Goal: Book appointment/travel/reservation

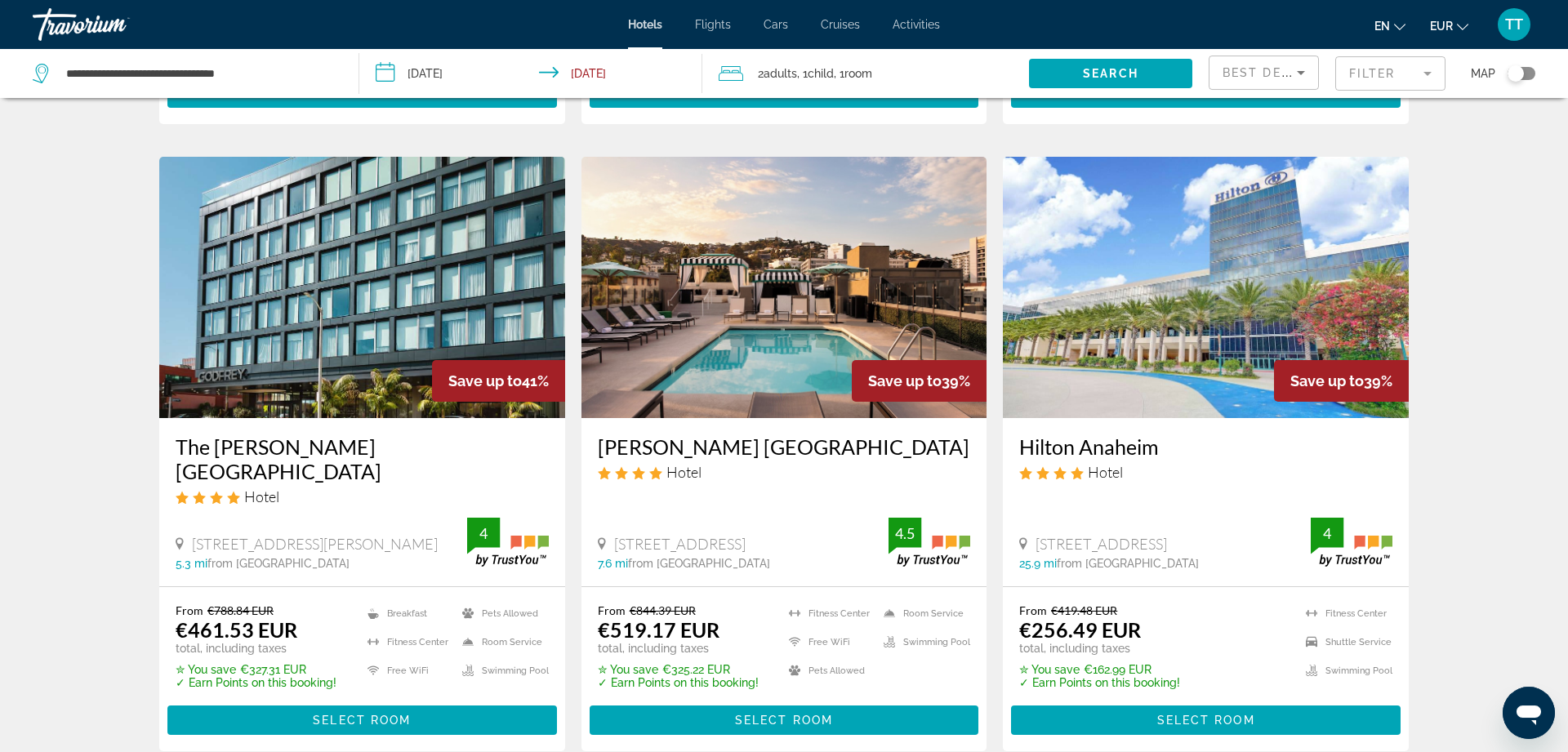
scroll to position [1915, 0]
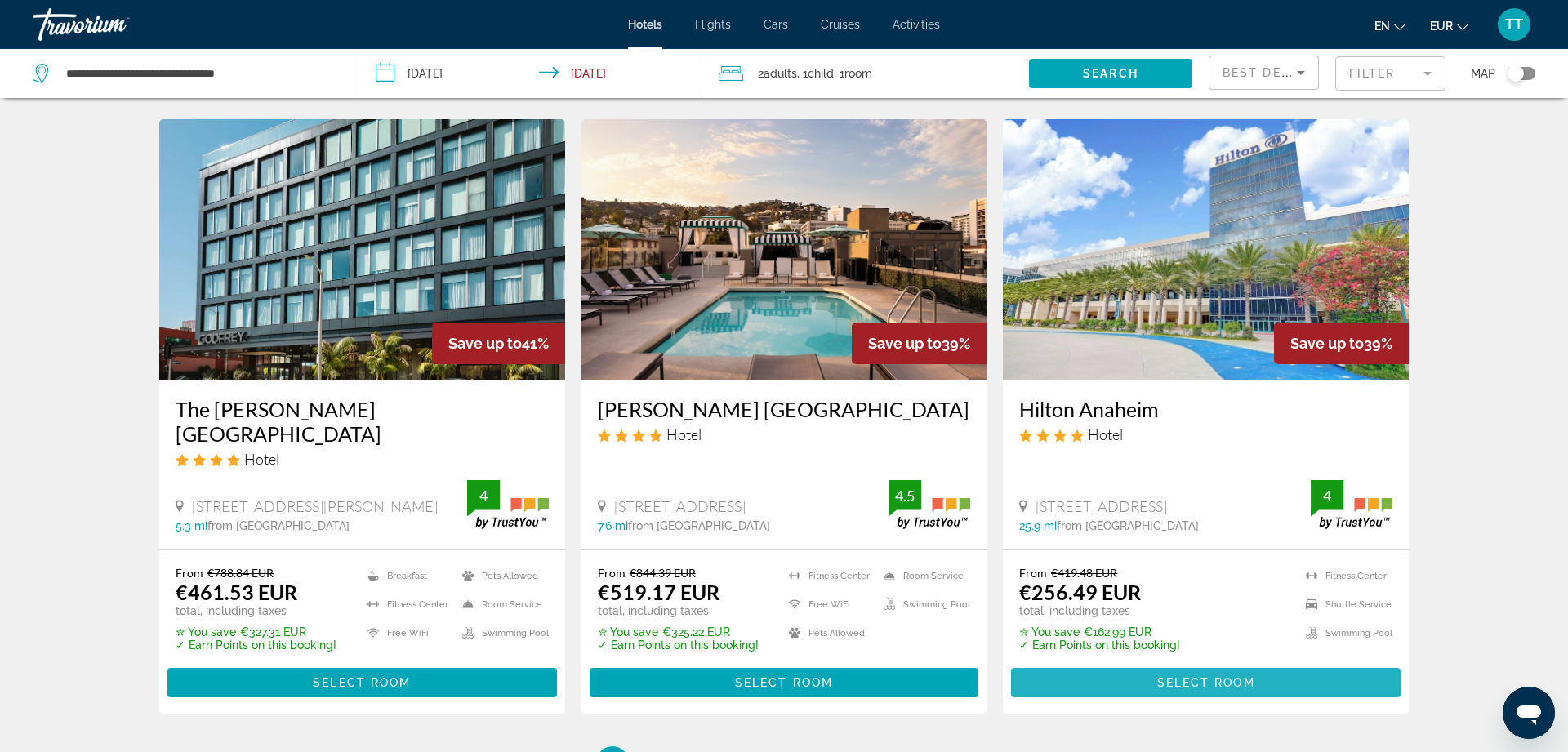
click at [1182, 663] on span "Main content" at bounding box center [1206, 682] width 389 height 39
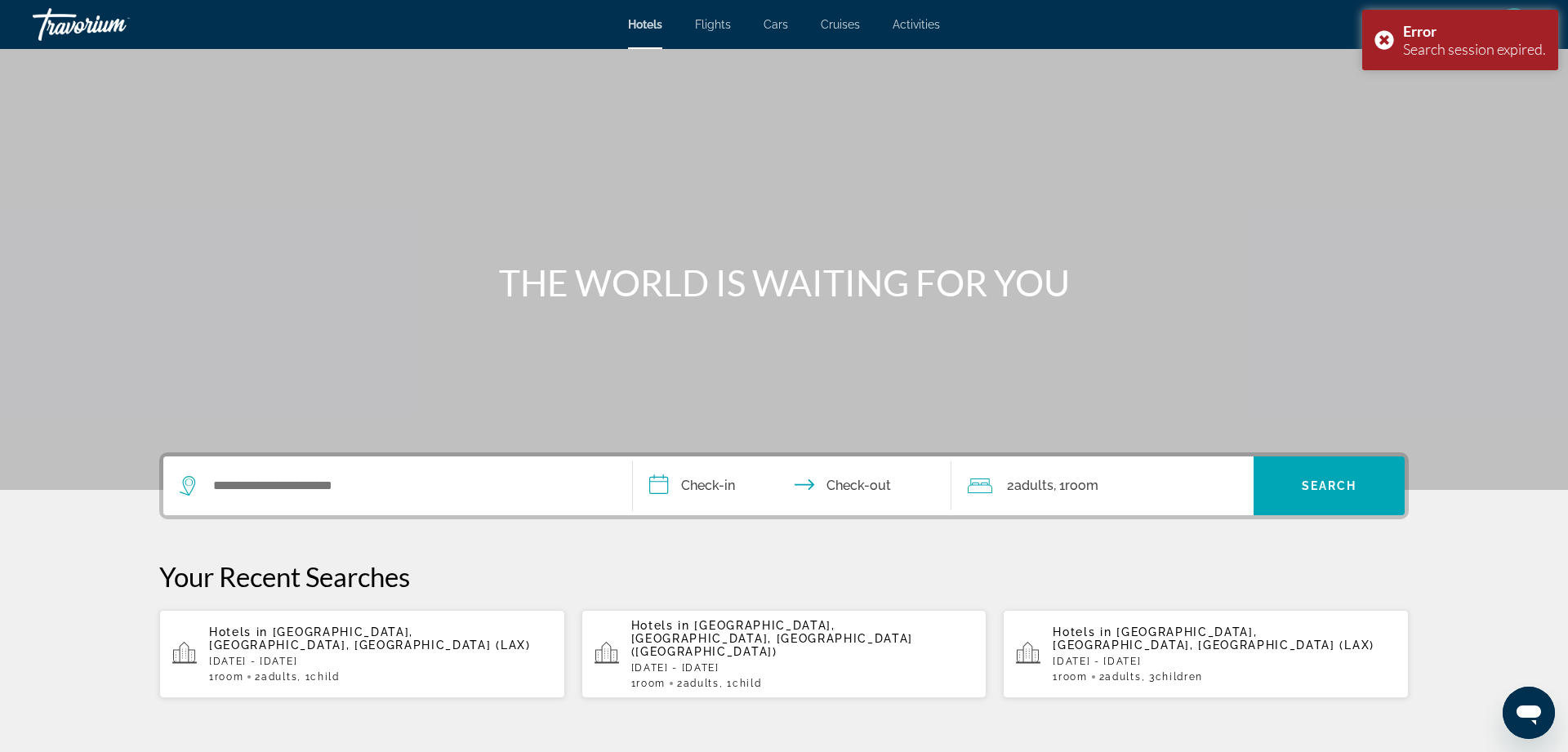
click at [384, 629] on span "[GEOGRAPHIC_DATA], [GEOGRAPHIC_DATA], [GEOGRAPHIC_DATA] (LAX)" at bounding box center [369, 638] width 321 height 26
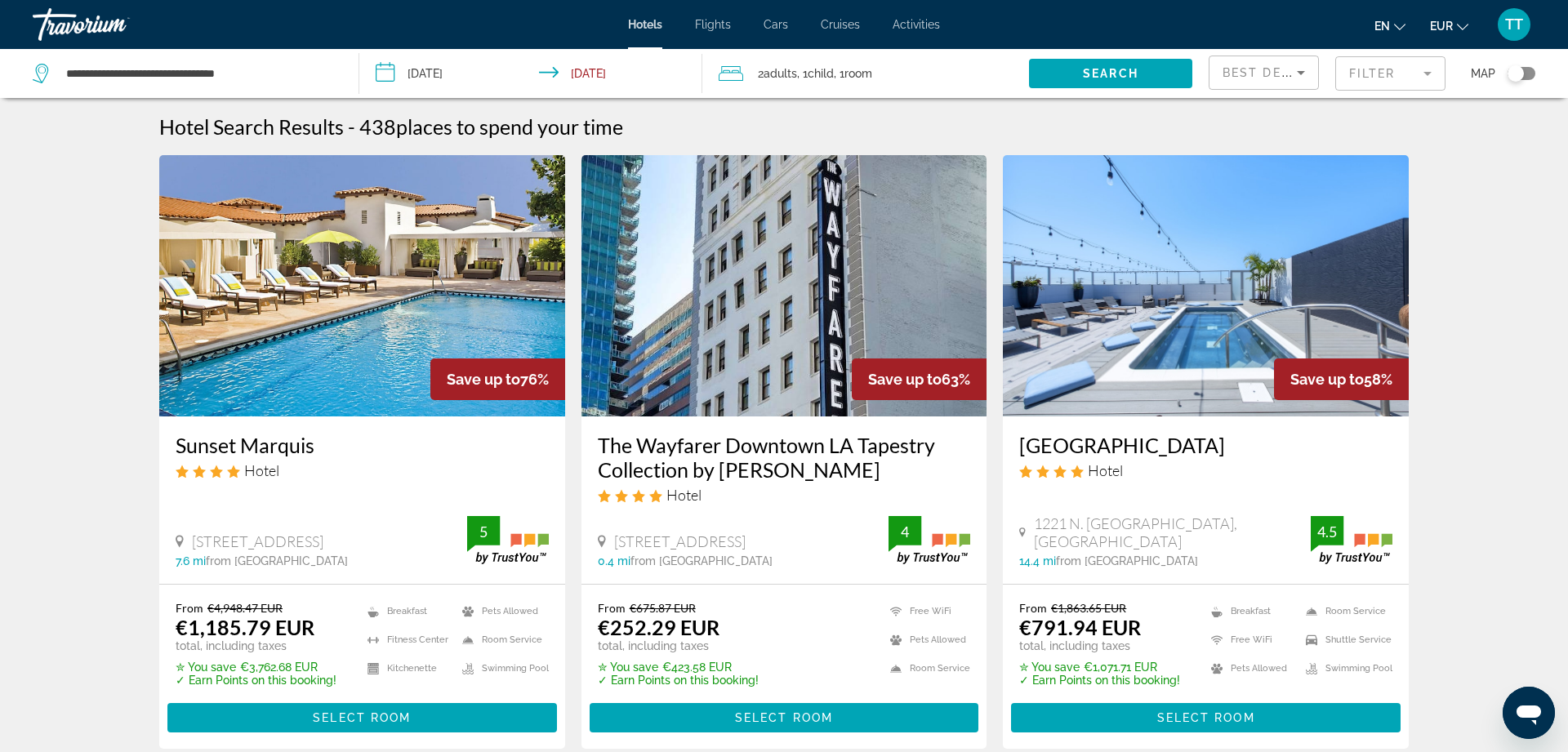
click at [1514, 73] on div "Toggle map" at bounding box center [1515, 73] width 16 height 16
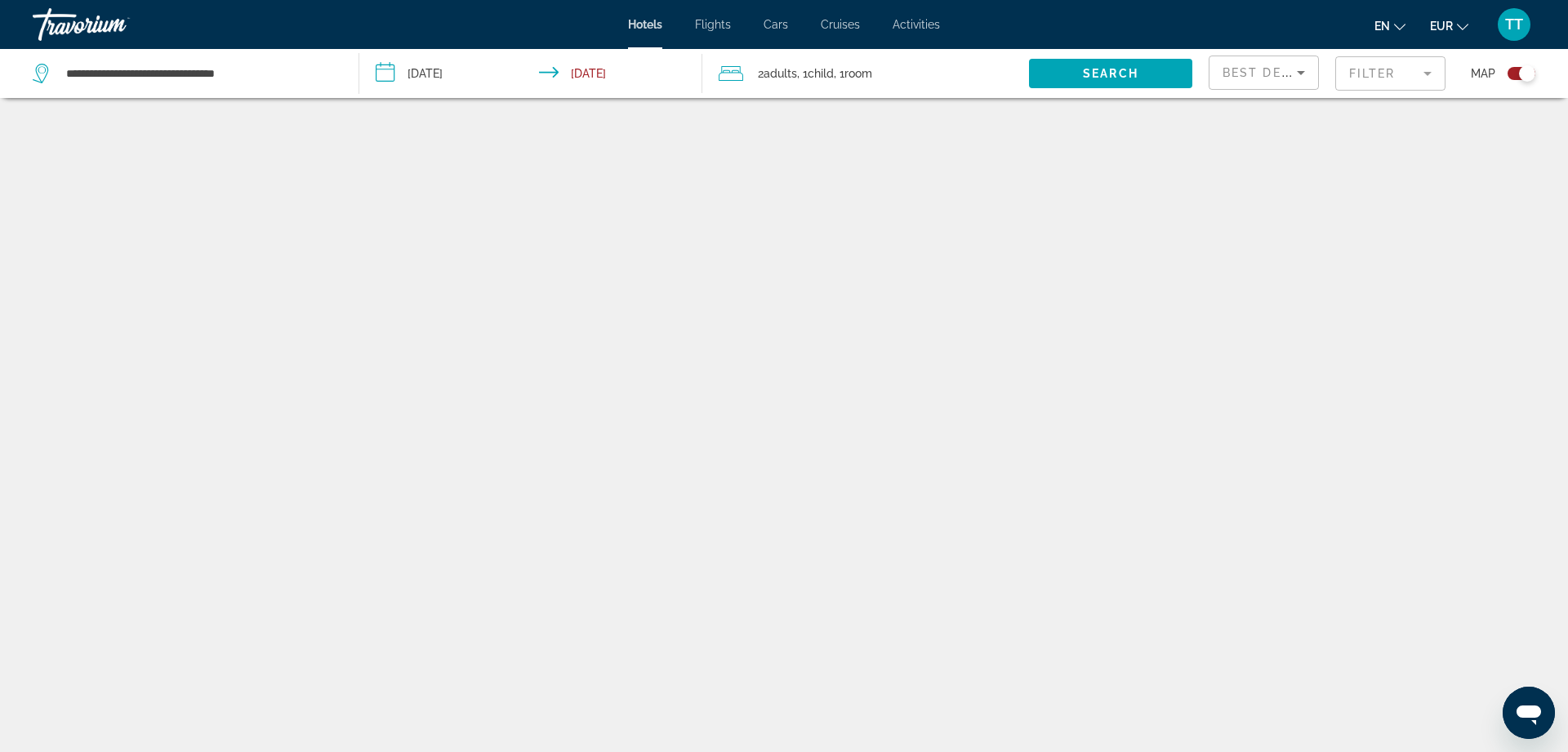
scroll to position [98, 0]
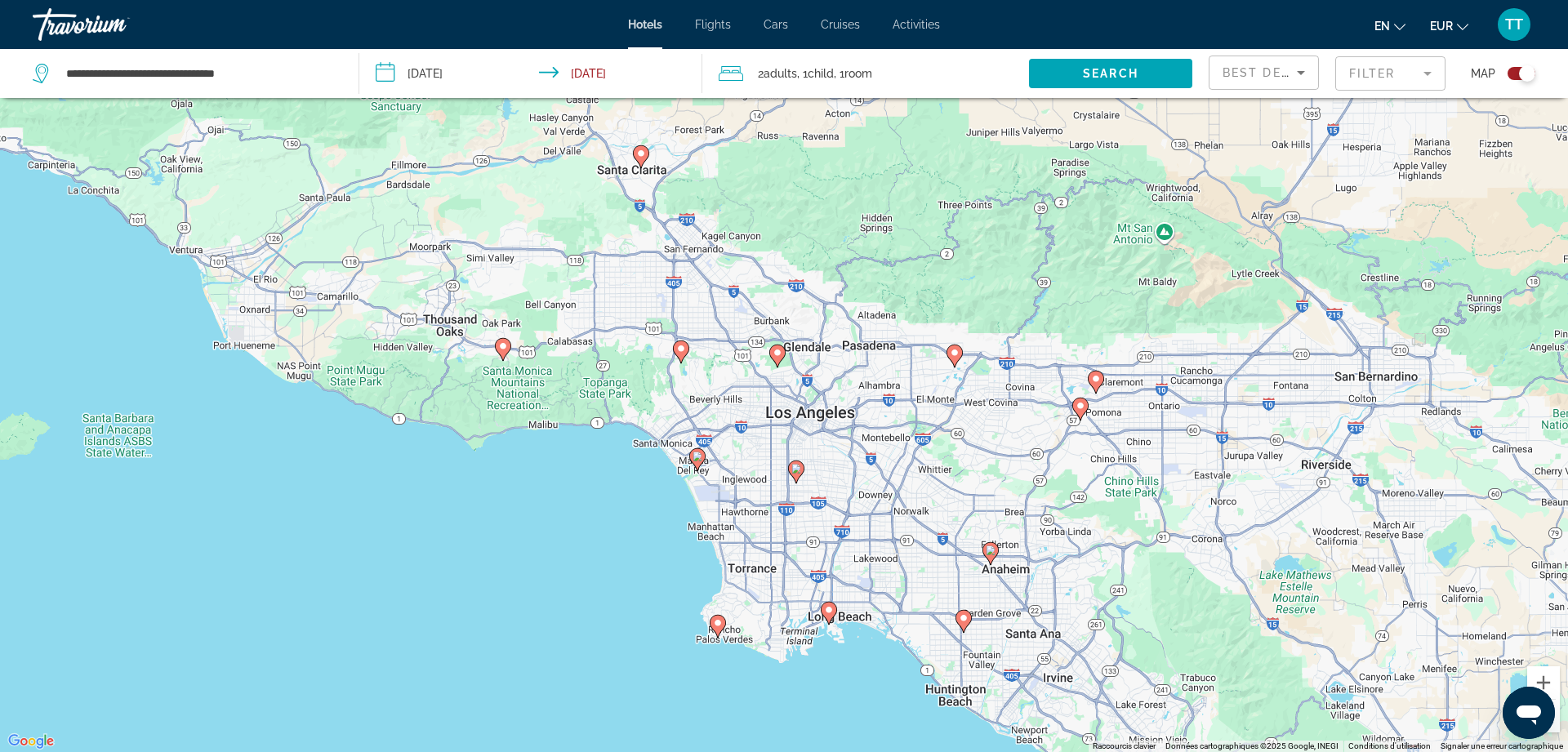
drag, startPoint x: 704, startPoint y: 496, endPoint x: 718, endPoint y: 516, distance: 24.4
click at [724, 529] on div "Pour activer le glissement avec le clavier, appuyez sur Alt+Entrée. Une fois ce…" at bounding box center [784, 376] width 1568 height 752
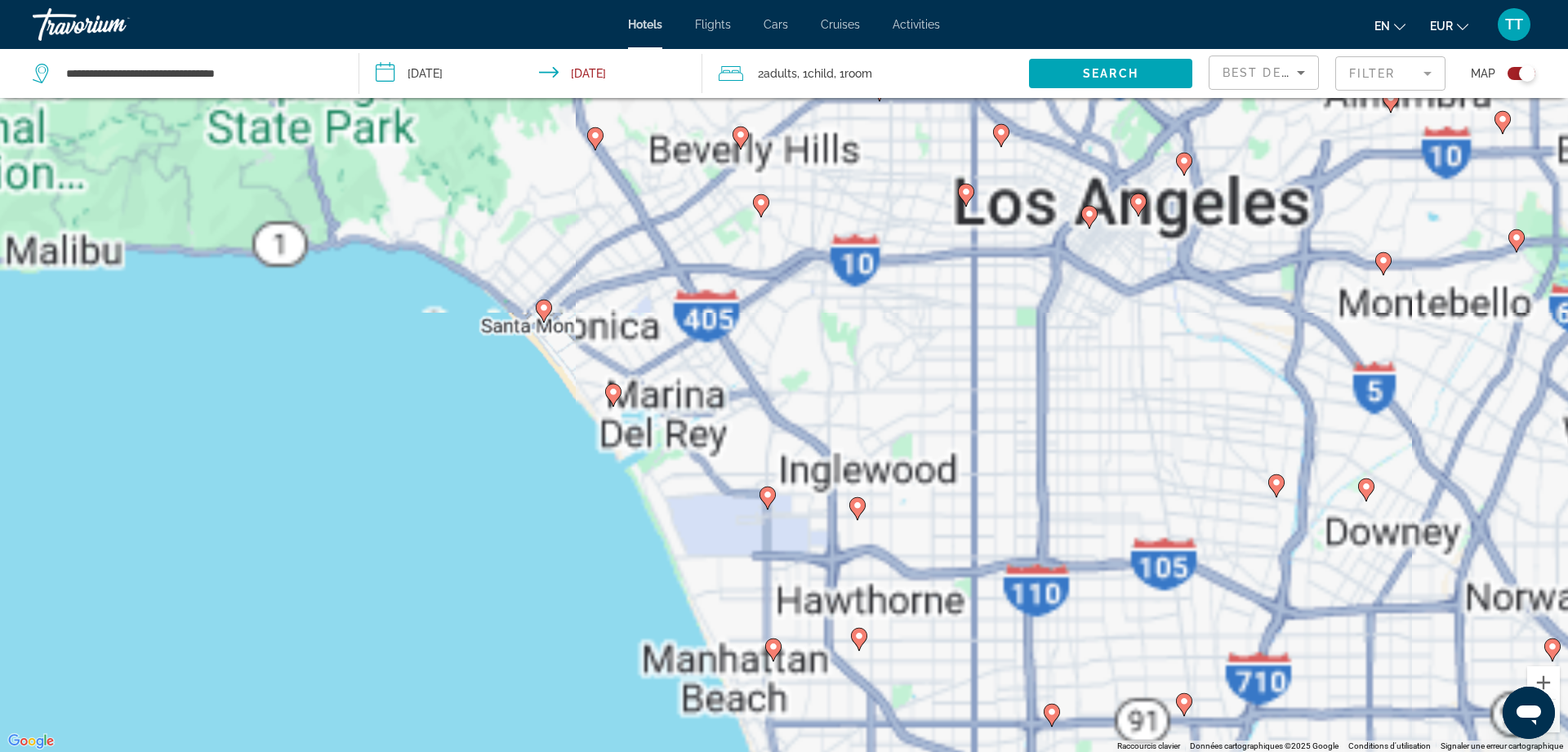
drag, startPoint x: 683, startPoint y: 457, endPoint x: 734, endPoint y: 516, distance: 78.0
click at [733, 516] on div "Pour activer le glissement avec le clavier, appuyez sur Alt+Entrée. Une fois ce…" at bounding box center [784, 376] width 1568 height 752
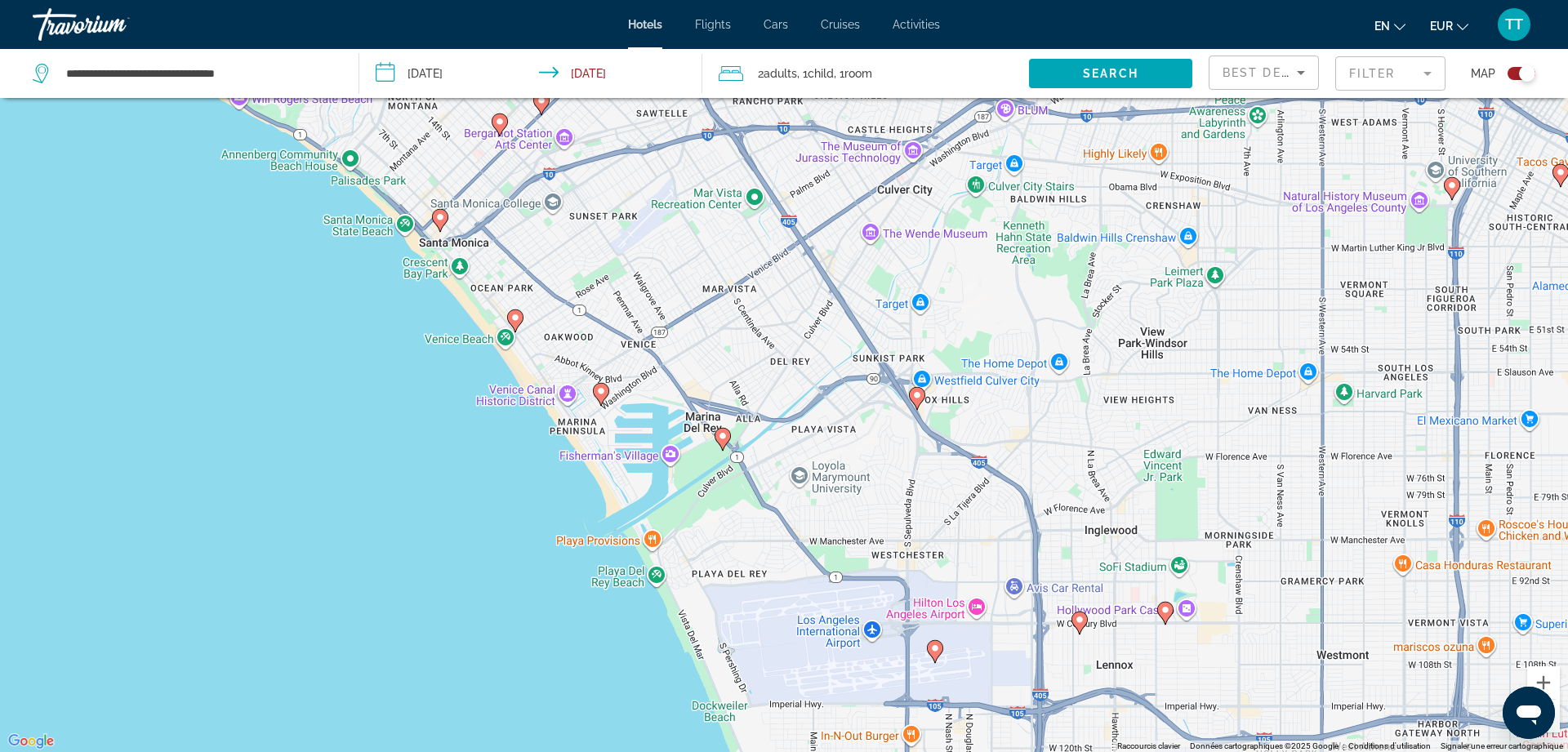
drag, startPoint x: 718, startPoint y: 456, endPoint x: 766, endPoint y: 511, distance: 73.0
click at [766, 511] on div "Pour activer le glissement avec le clavier, appuyez sur Alt+Entrée. Une fois ce…" at bounding box center [784, 376] width 1568 height 752
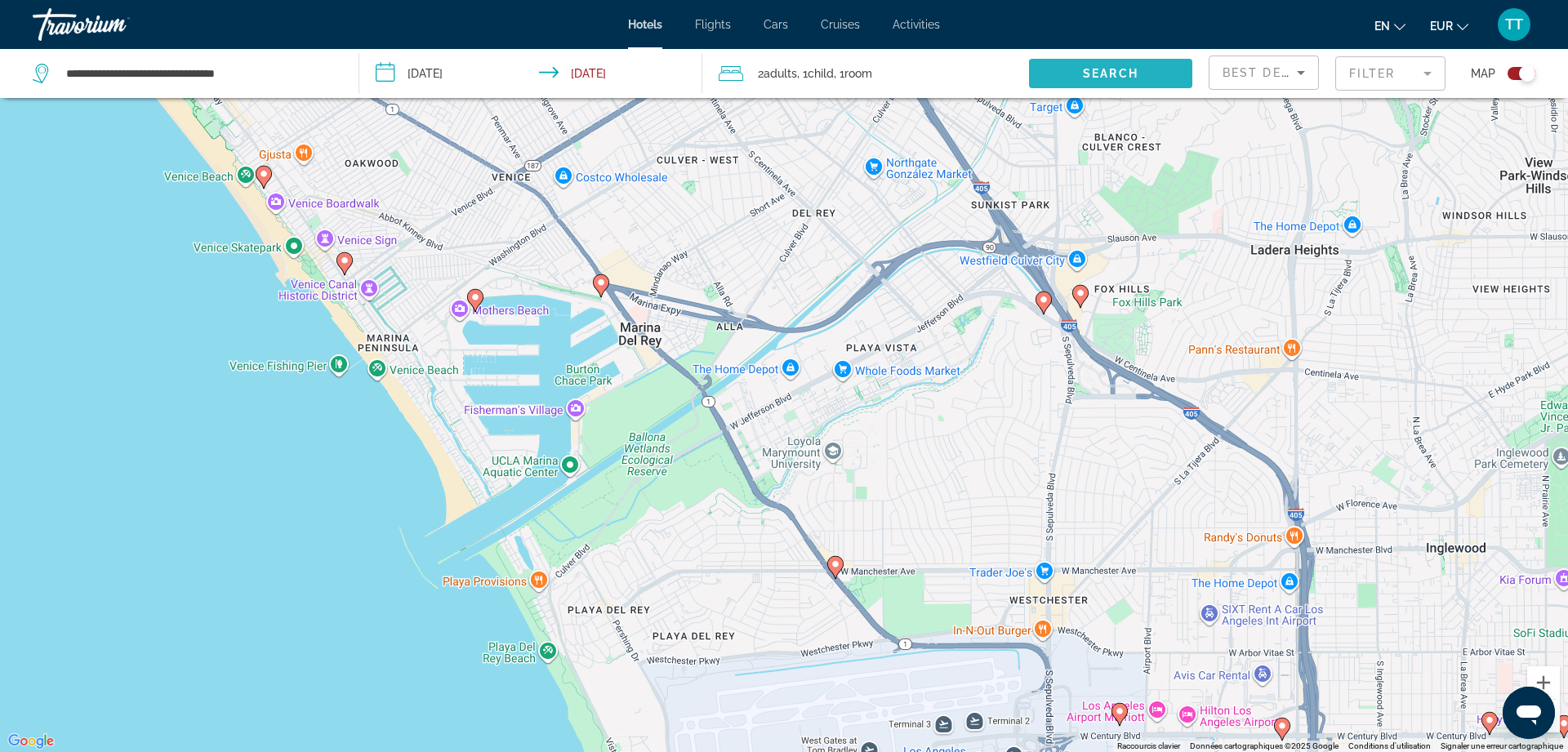
click at [1162, 69] on span "Search widget" at bounding box center [1110, 73] width 163 height 39
click at [1095, 66] on span "Search widget" at bounding box center [1110, 73] width 163 height 39
click at [1515, 77] on div "Toggle map" at bounding box center [1521, 73] width 28 height 13
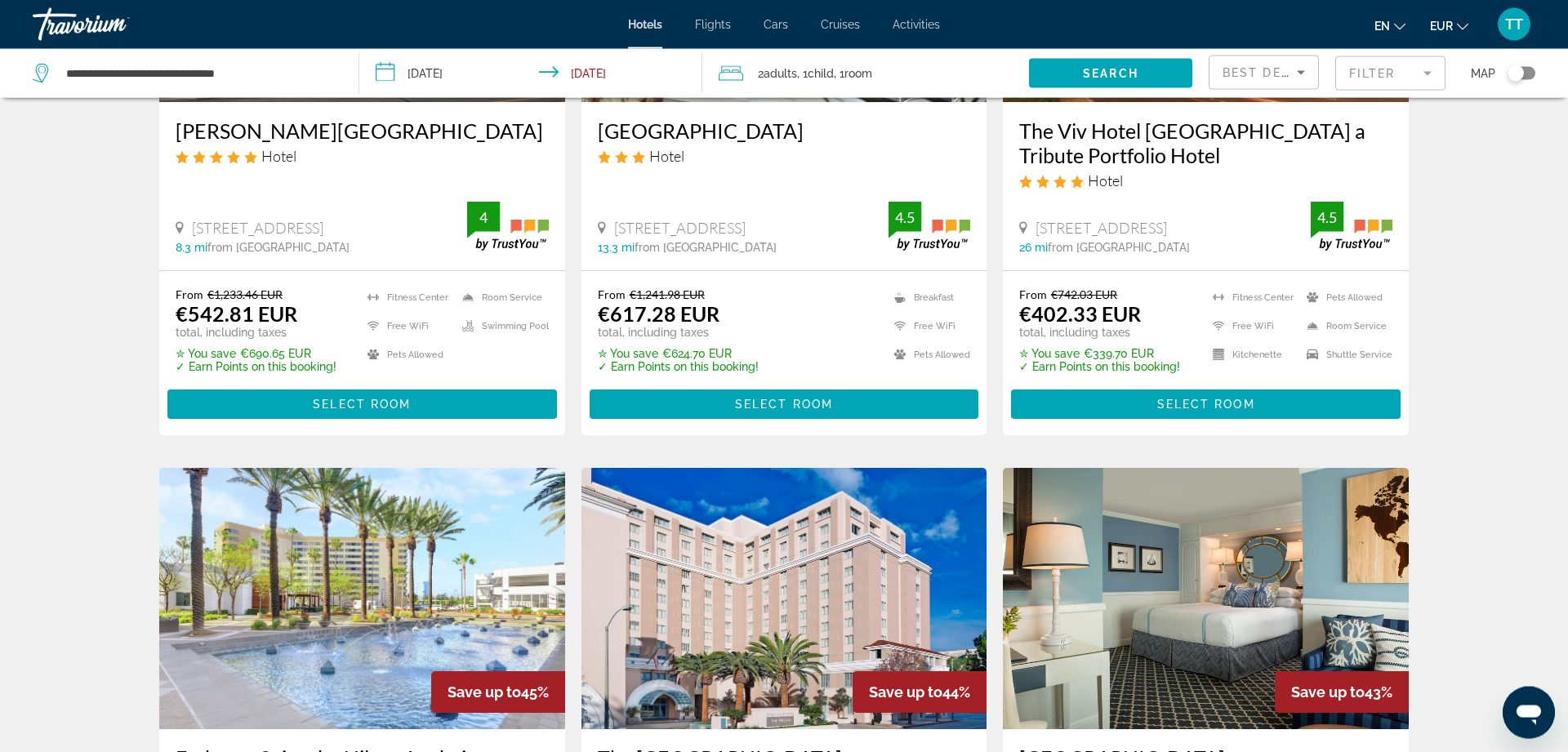
scroll to position [946, 0]
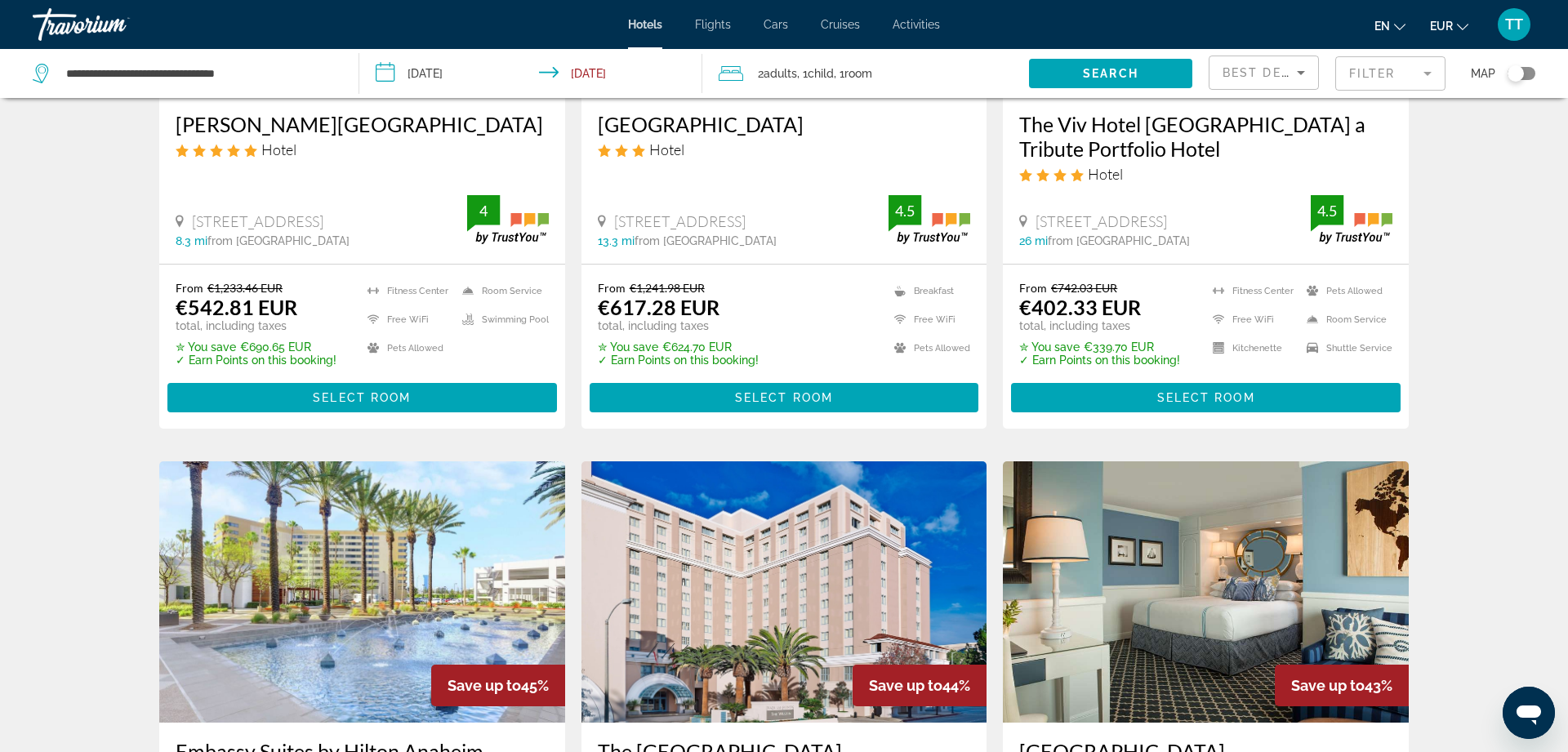
click at [1512, 69] on div "Toggle map" at bounding box center [1515, 73] width 16 height 16
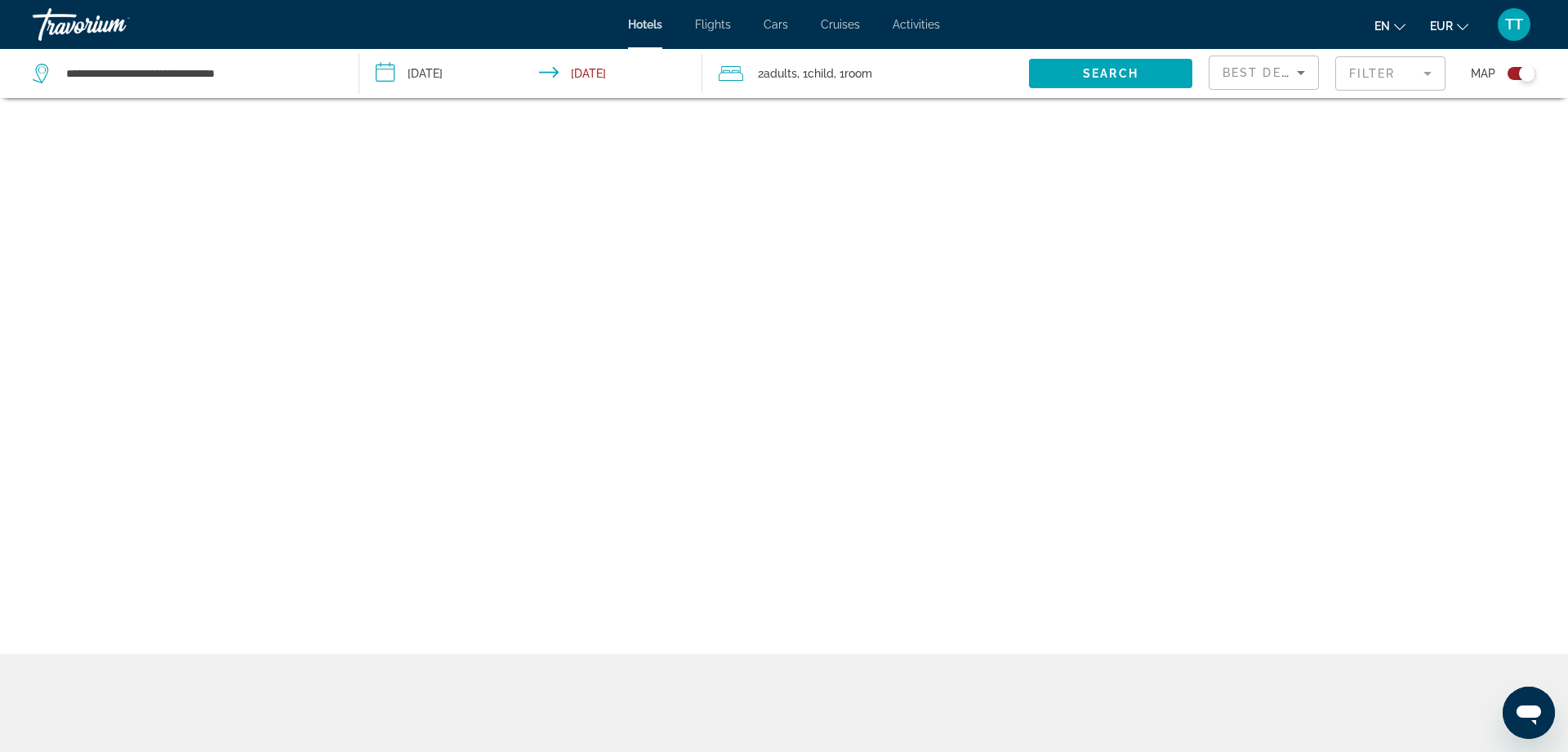
scroll to position [98, 0]
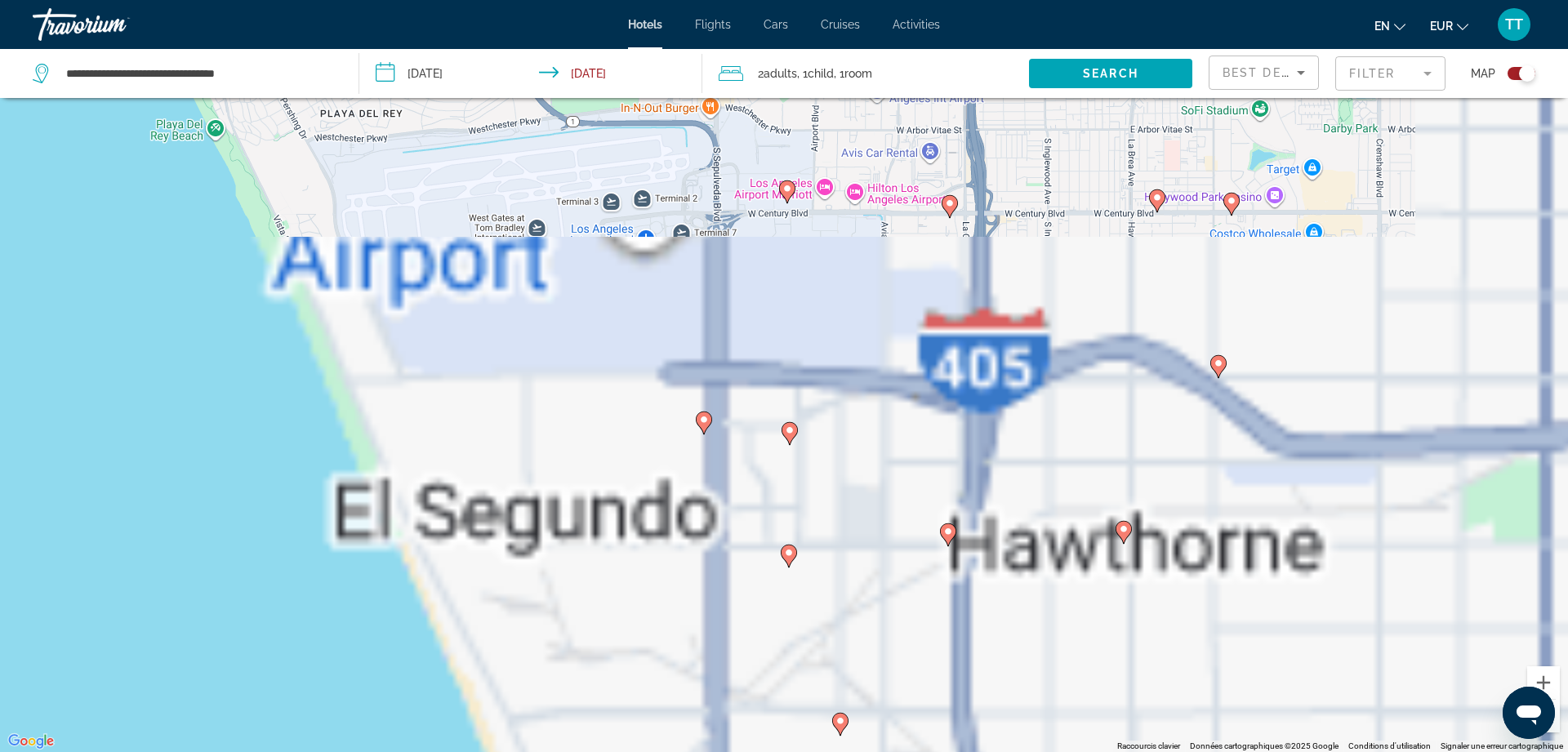
drag, startPoint x: 619, startPoint y: 366, endPoint x: 853, endPoint y: 676, distance: 388.4
click at [853, 676] on div "Pour activer le glissement avec le clavier, appuyez sur Alt+Entrée. Une fois ce…" at bounding box center [784, 376] width 1568 height 752
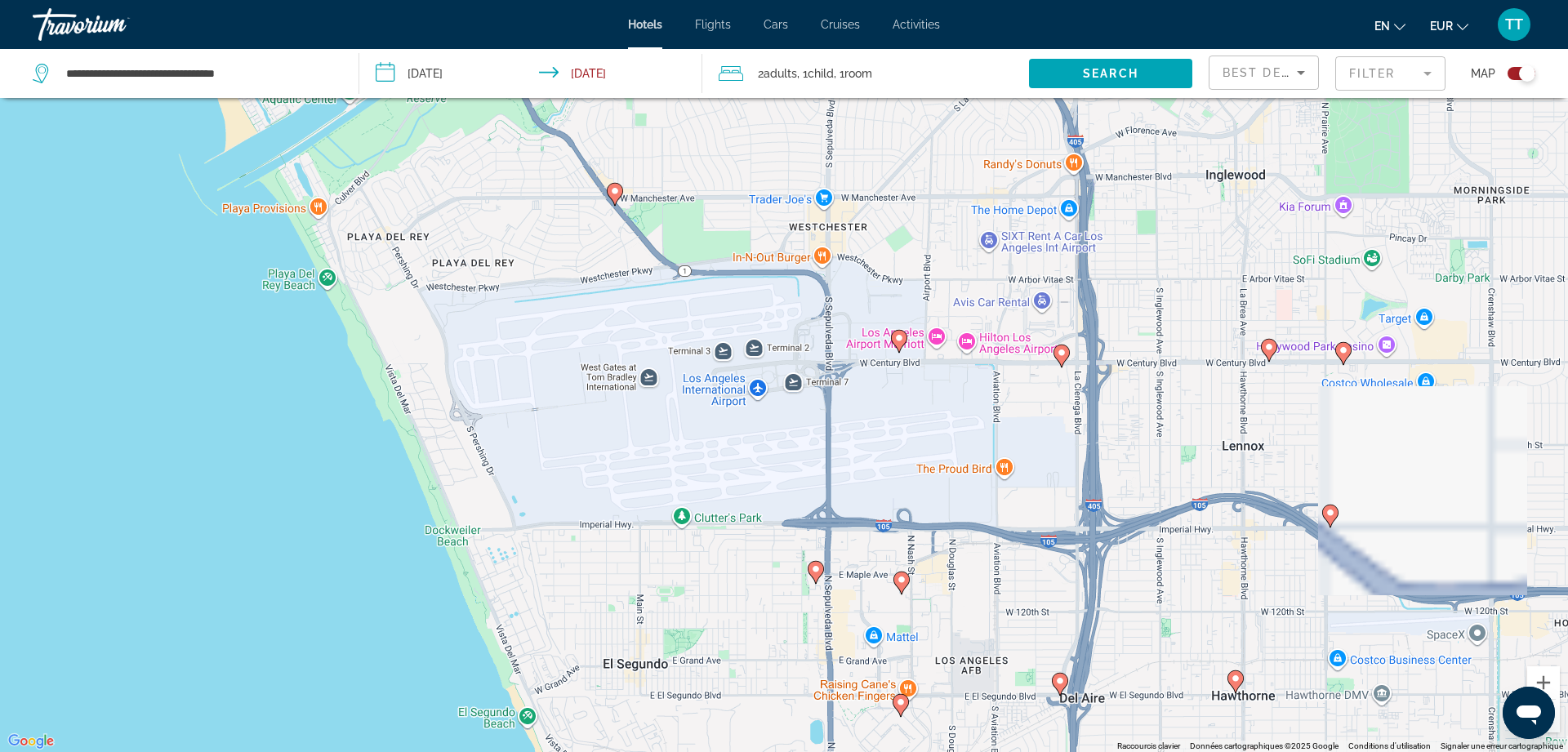
drag, startPoint x: 703, startPoint y: 532, endPoint x: 836, endPoint y: 706, distance: 219.0
click at [836, 706] on div "Pour activer le glissement avec le clavier, appuyez sur Alt+Entrée. Une fois ce…" at bounding box center [784, 376] width 1568 height 752
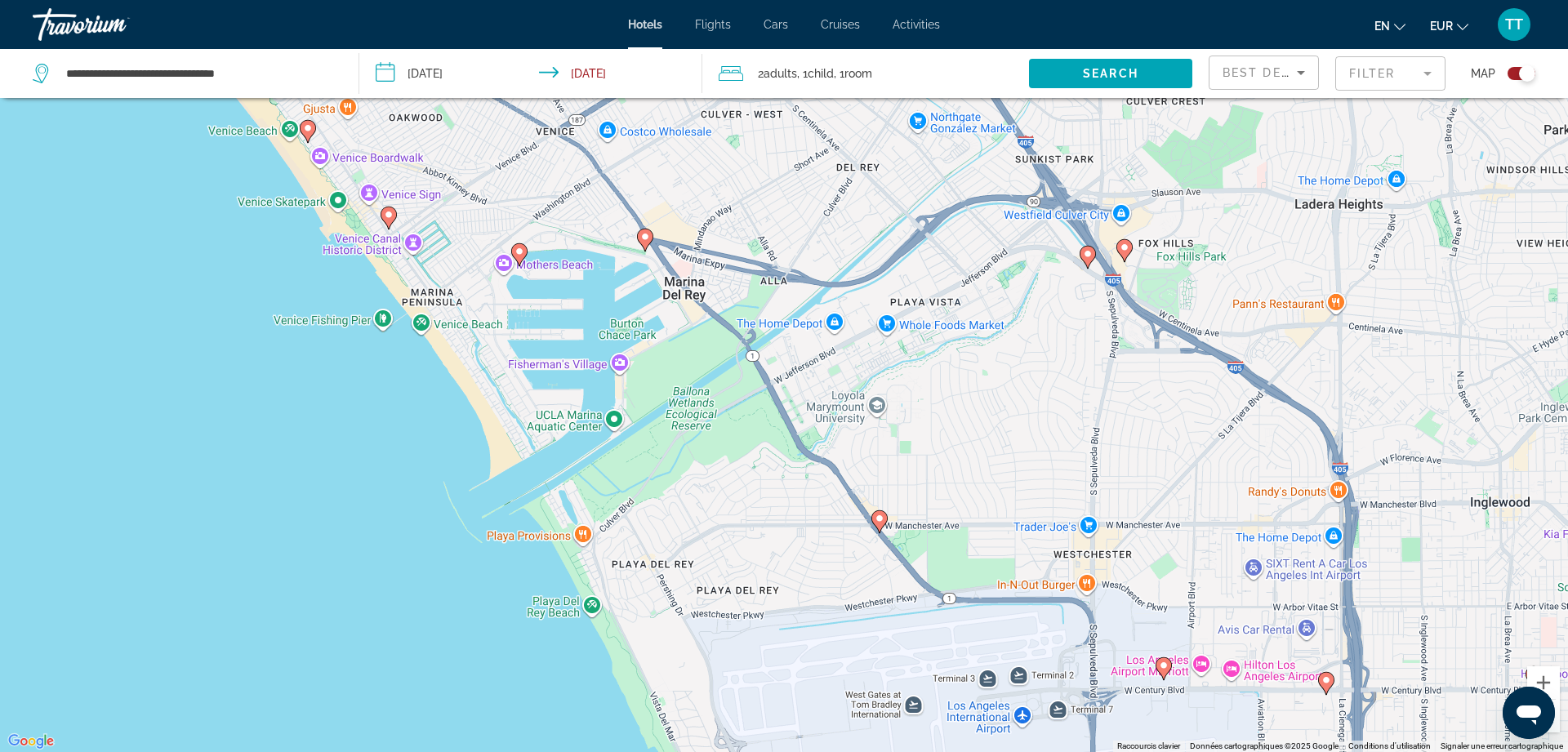
drag, startPoint x: 726, startPoint y: 519, endPoint x: 764, endPoint y: 559, distance: 55.2
click at [764, 559] on div "Pour activer le glissement avec le clavier, appuyez sur Alt+Entrée. Une fois ce…" at bounding box center [784, 376] width 1568 height 752
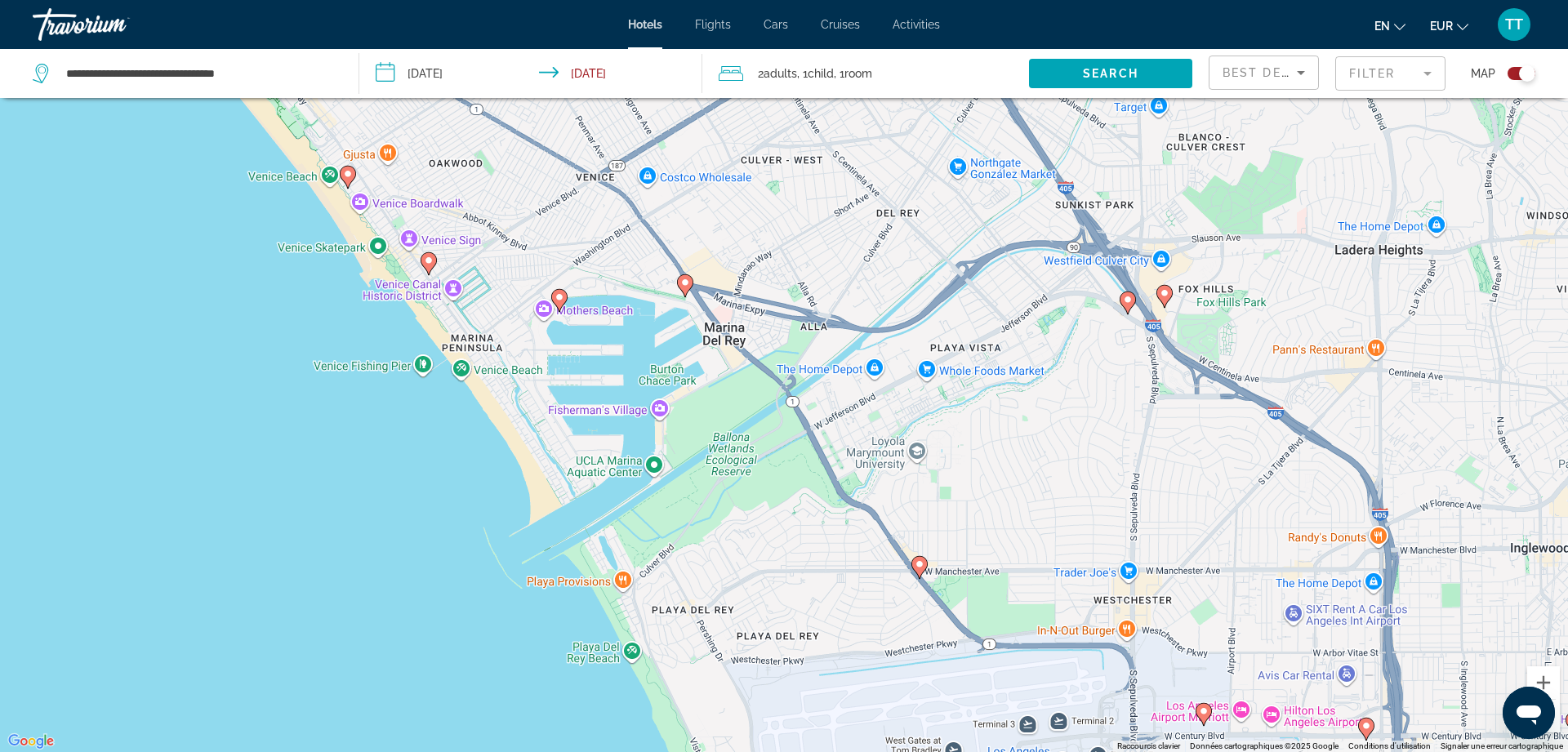
click at [562, 293] on image "Main content" at bounding box center [559, 297] width 10 height 10
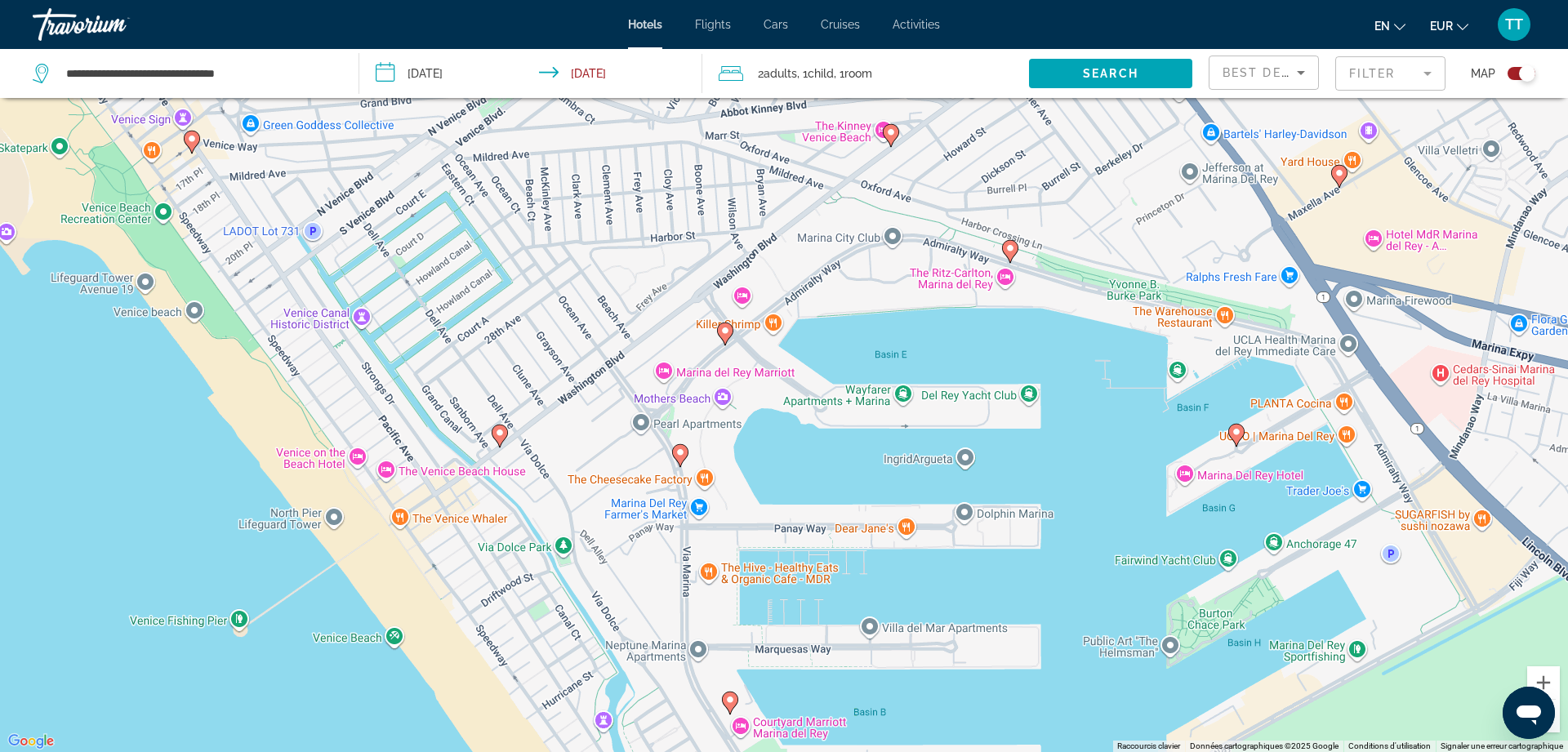
click at [668, 370] on div "Pour naviguer, appuyez sur les touches fléchées. Pour activer le glissement ave…" at bounding box center [784, 376] width 1568 height 752
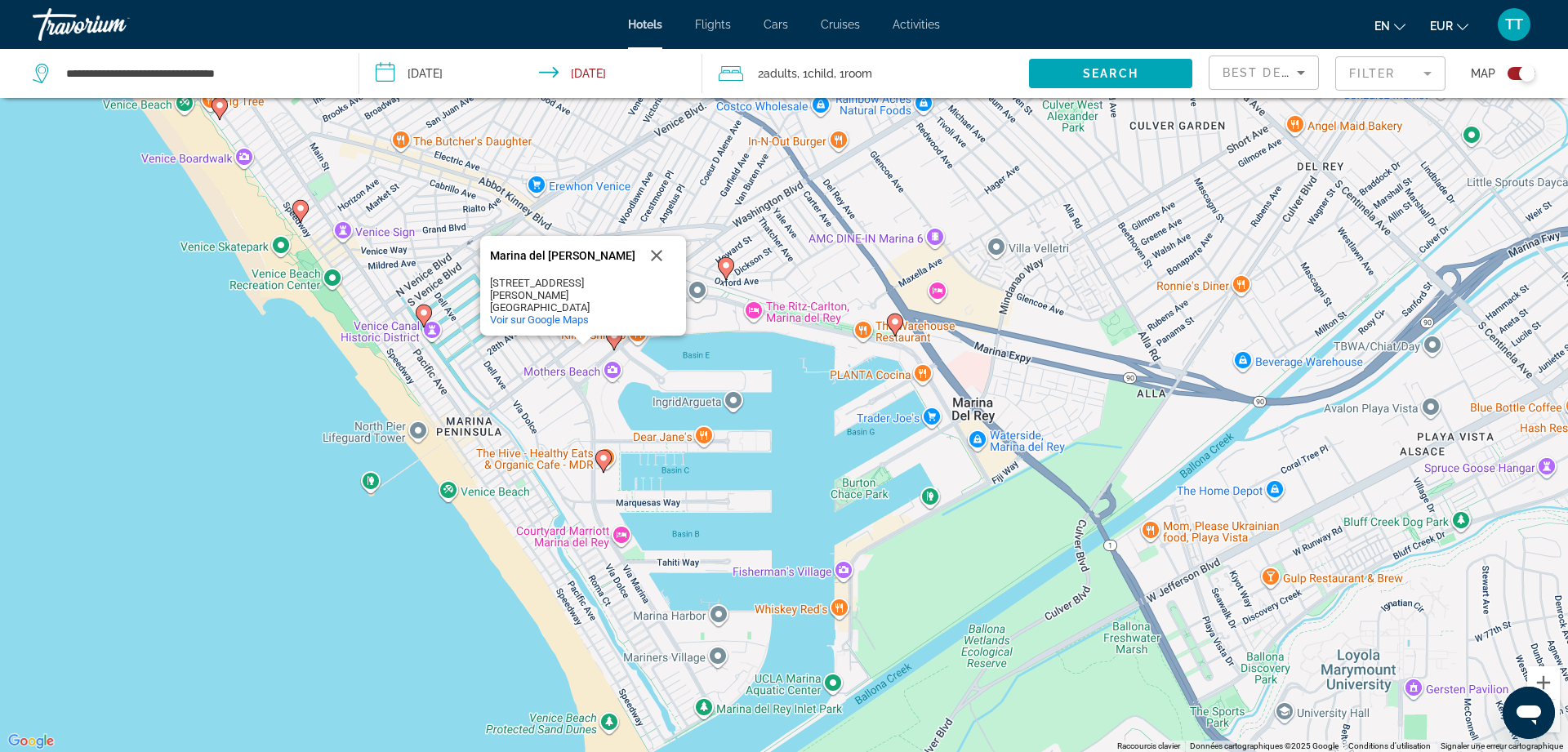
click at [604, 456] on image "Main content" at bounding box center [603, 458] width 10 height 10
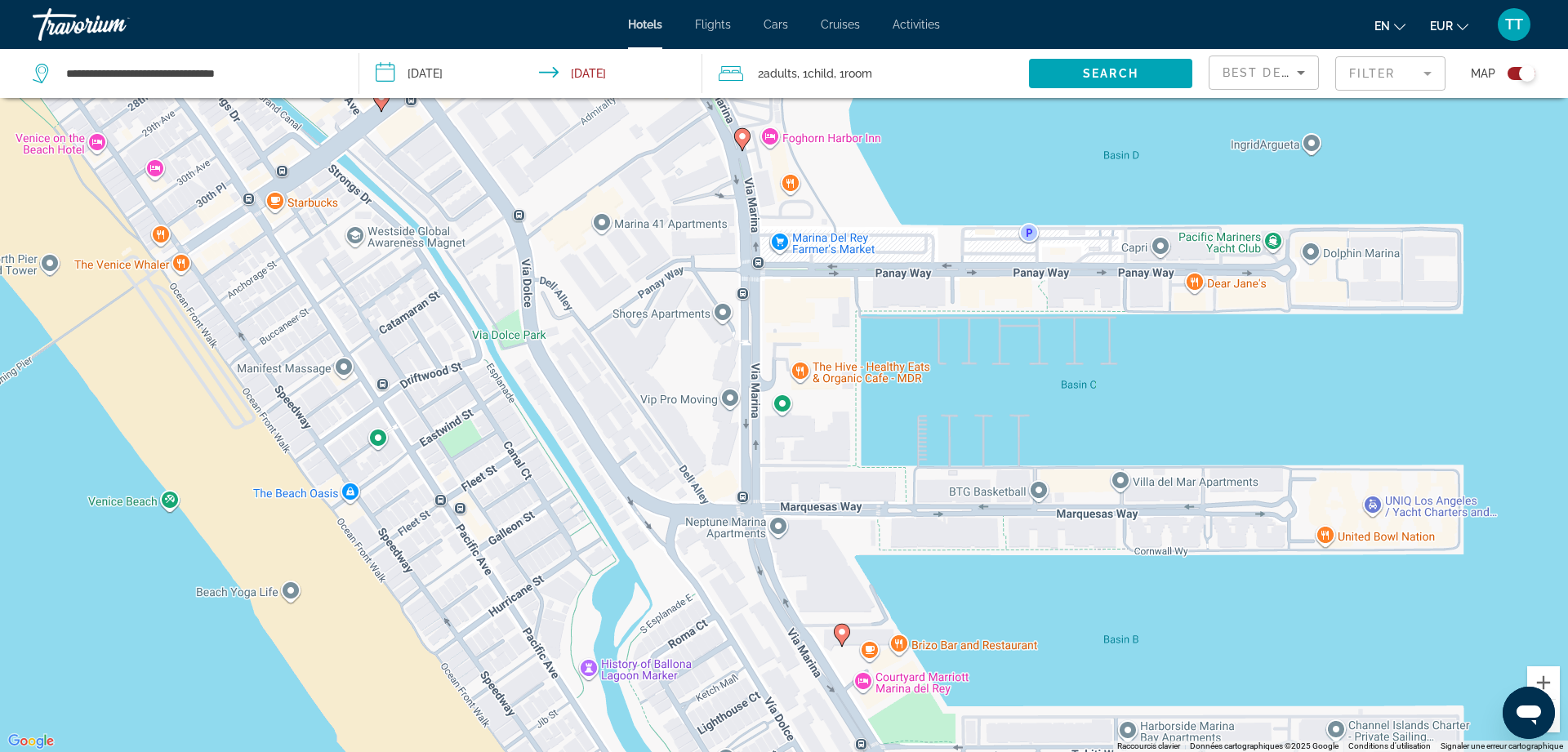
drag, startPoint x: 778, startPoint y: 187, endPoint x: 814, endPoint y: 281, distance: 100.7
click at [814, 281] on div "Pour naviguer, appuyez sur les touches fléchées. Pour activer le glissement ave…" at bounding box center [784, 376] width 1568 height 752
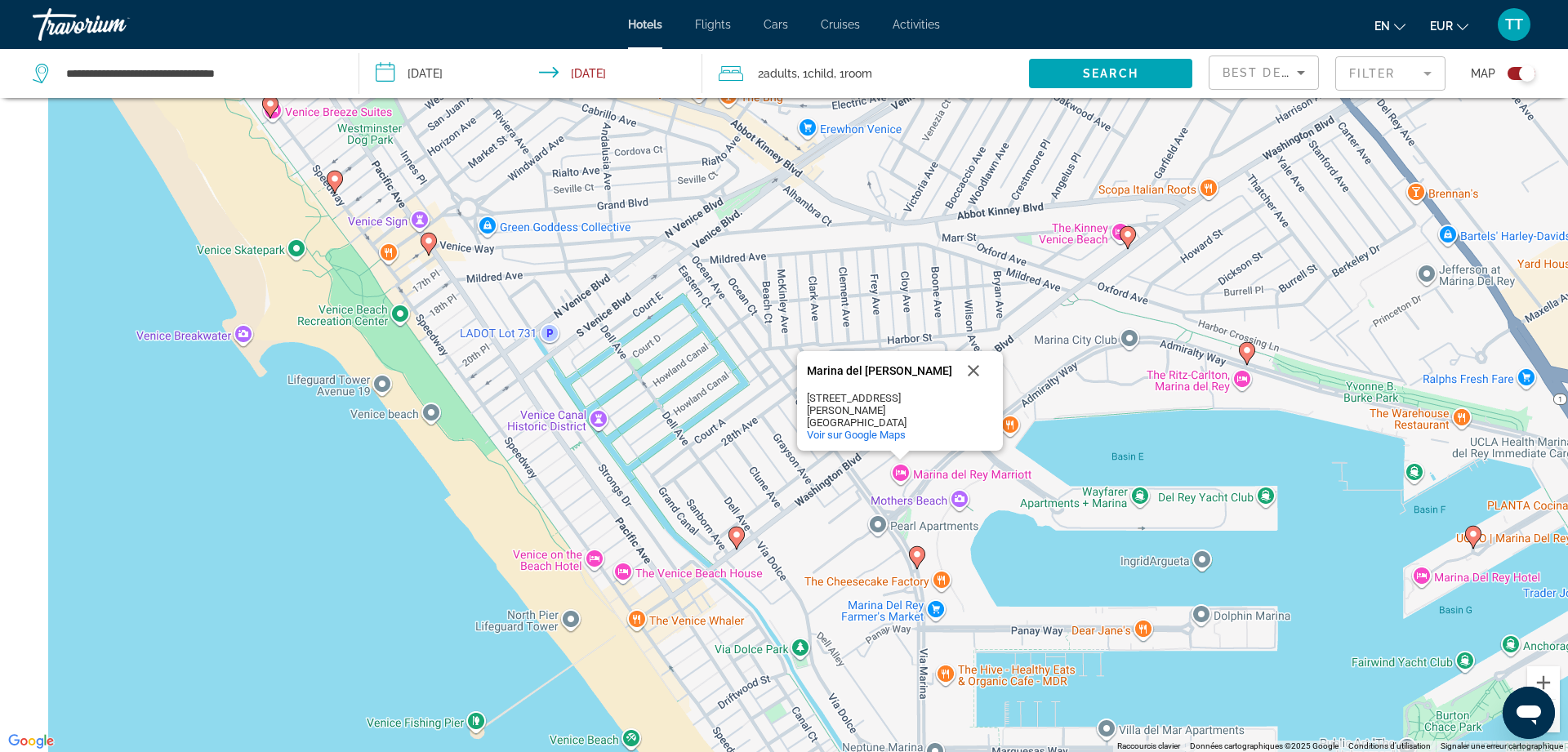
drag, startPoint x: 507, startPoint y: 295, endPoint x: 606, endPoint y: 462, distance: 194.1
click at [606, 462] on div "Pour naviguer, appuyez sur les touches fléchées. Pour activer le glissement ave…" at bounding box center [784, 376] width 1568 height 752
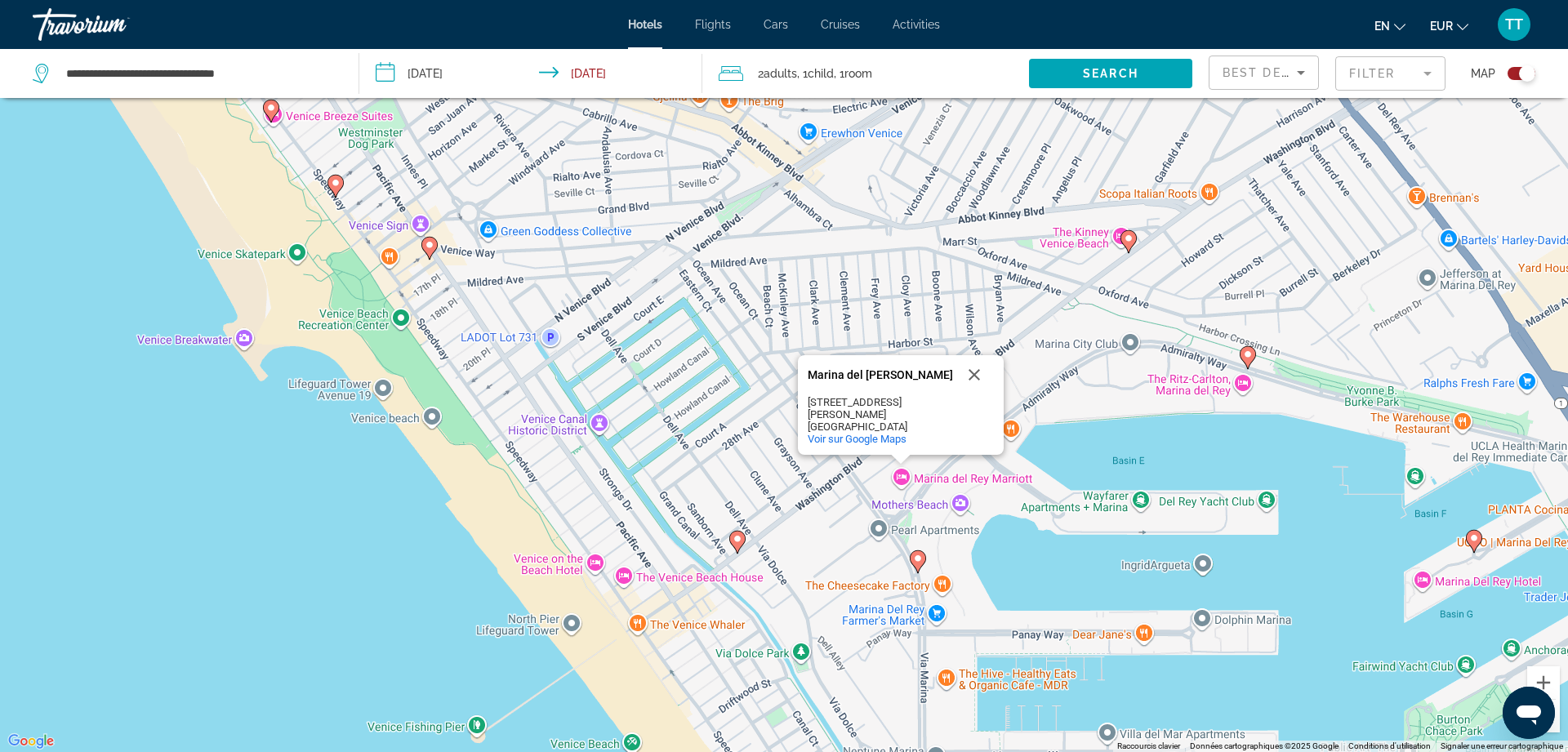
click at [430, 251] on icon "Main content" at bounding box center [429, 247] width 14 height 21
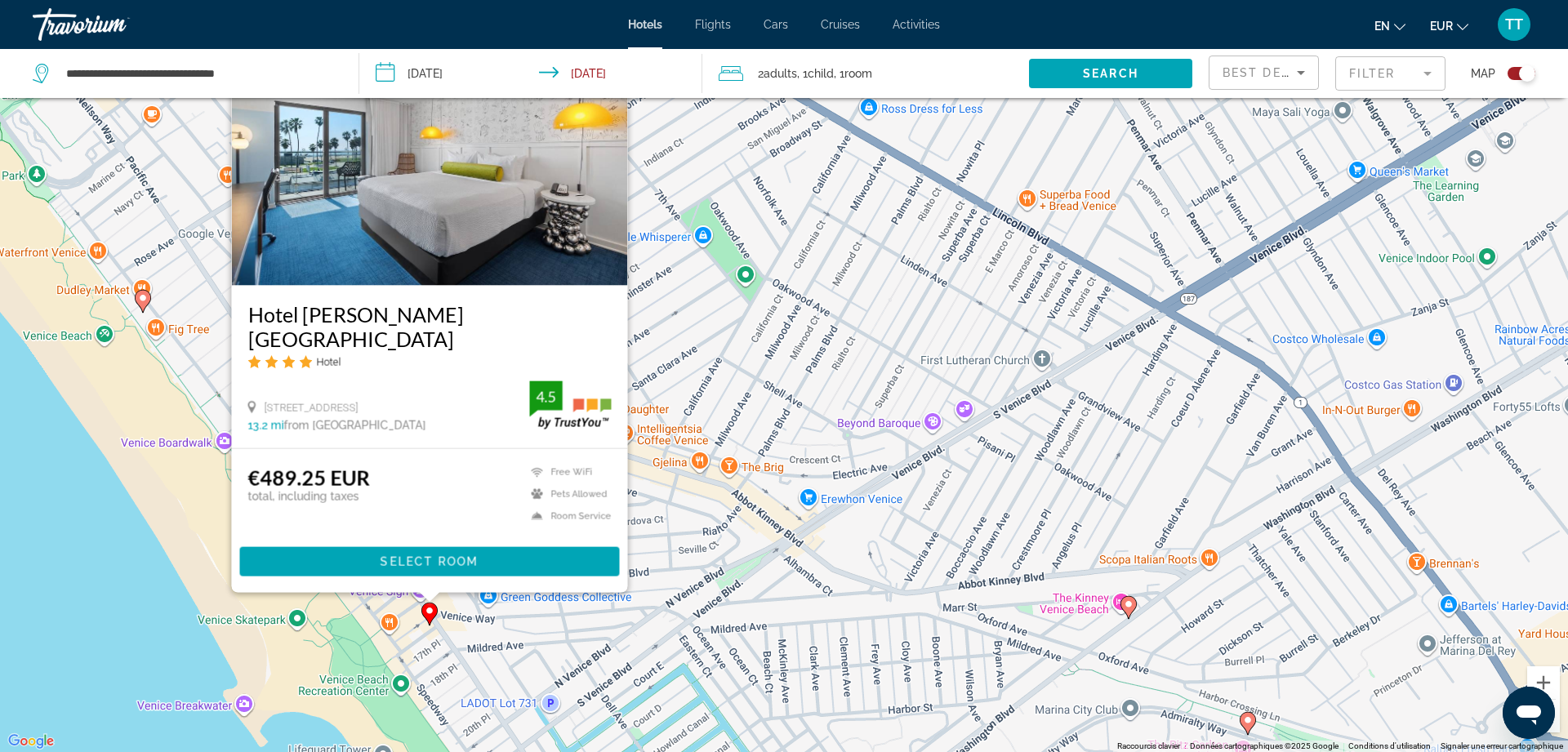
click at [701, 522] on div "Pour activer le glissement avec le clavier, appuyez sur Alt+Entrée. Une fois ce…" at bounding box center [784, 376] width 1568 height 752
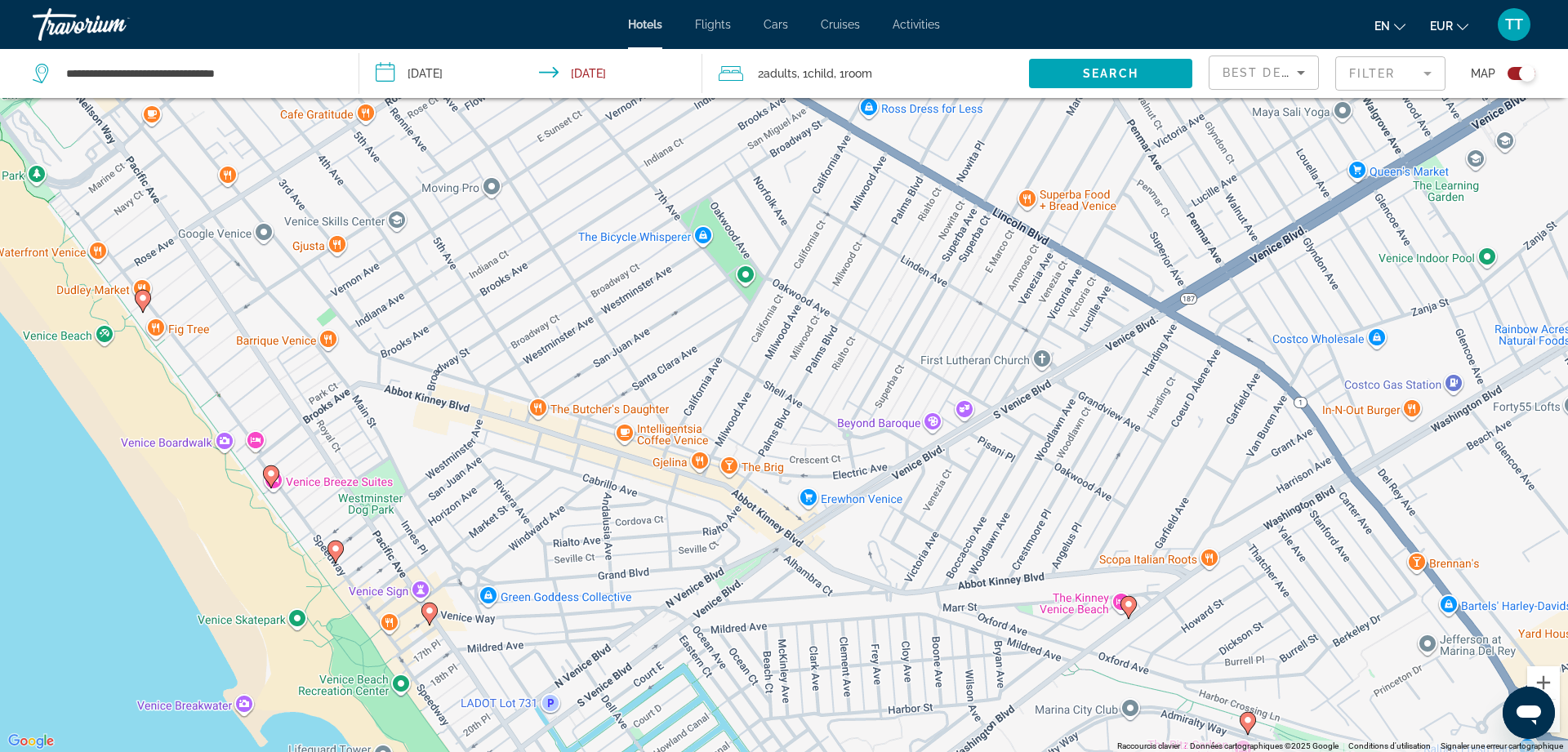
click at [339, 550] on image "Main content" at bounding box center [336, 548] width 10 height 10
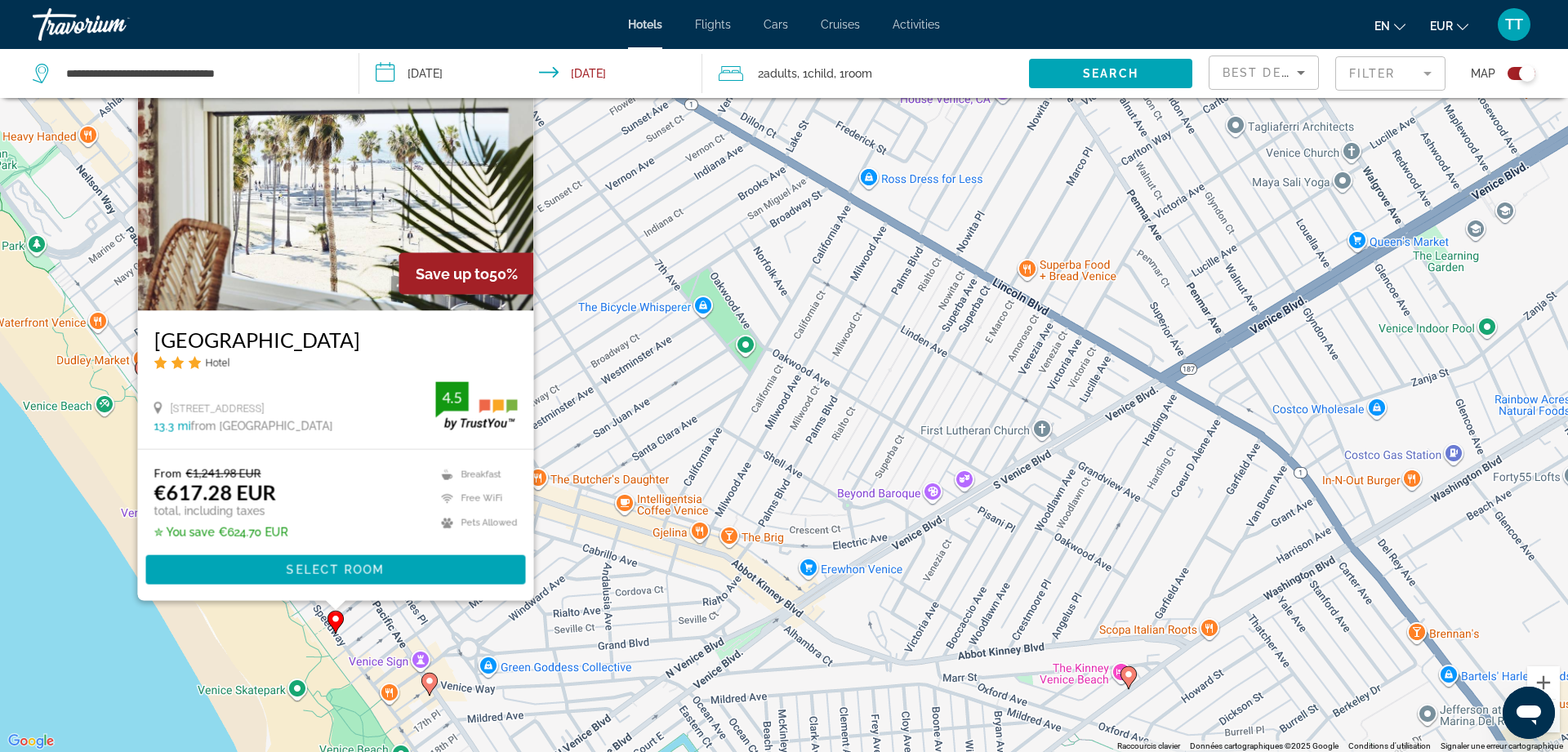
click at [583, 548] on div "Pour activer le glissement avec le clavier, appuyez sur Alt+Entrée. Une fois ce…" at bounding box center [784, 376] width 1568 height 752
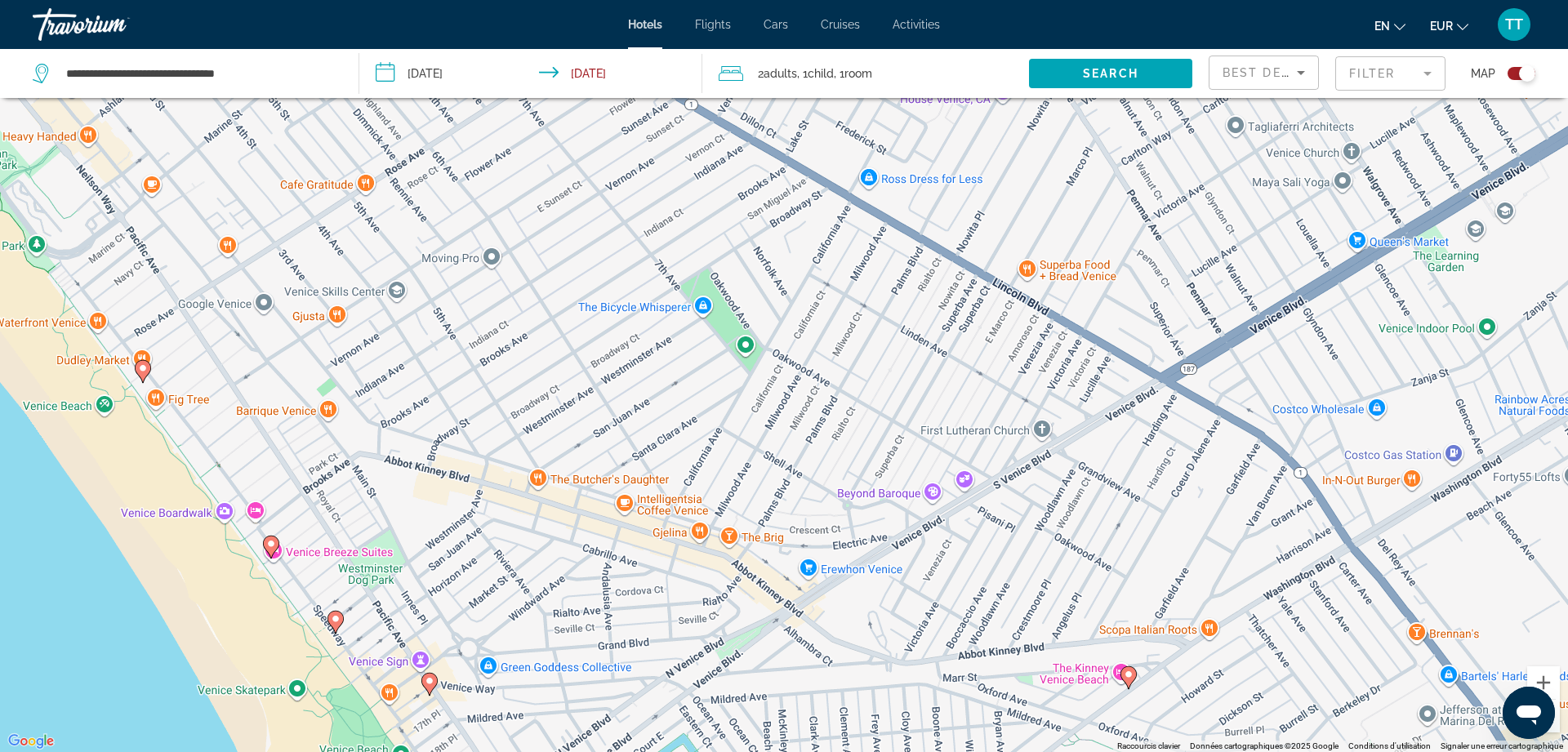
click at [269, 536] on icon "Main content" at bounding box center [271, 546] width 16 height 23
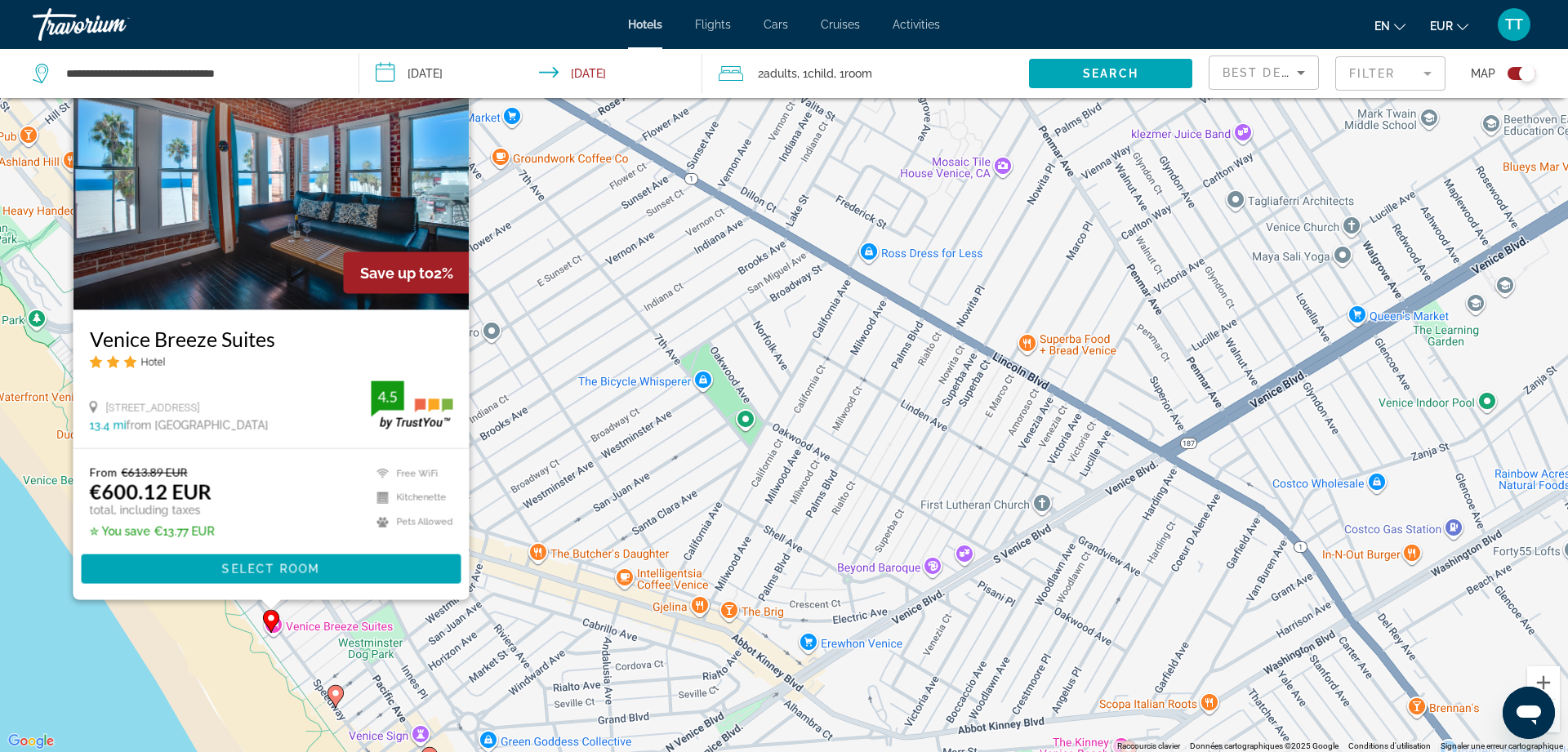
click at [533, 509] on div "Pour activer le glissement avec le clavier, appuyez sur Alt+Entrée. Une fois ce…" at bounding box center [784, 376] width 1568 height 752
click at [65, 443] on div "Pour activer le glissement avec le clavier, appuyez sur Alt+Entrée. Une fois ce…" at bounding box center [784, 376] width 1568 height 752
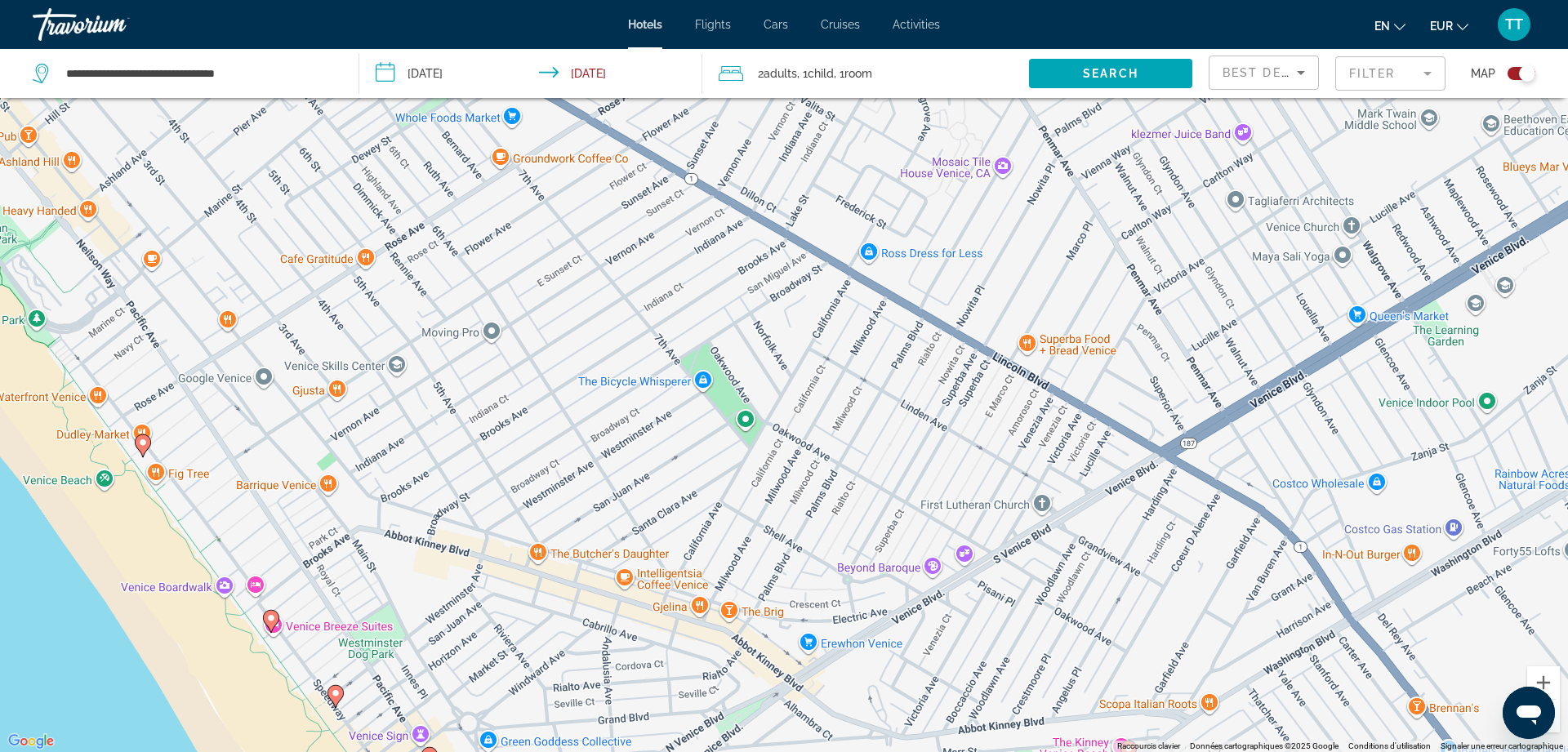
drag, startPoint x: 49, startPoint y: 436, endPoint x: 676, endPoint y: 719, distance: 687.9
click at [676, 719] on div "Pour activer le glissement avec le clavier, appuyez sur Alt+Entrée. Une fois ce…" at bounding box center [784, 376] width 1568 height 752
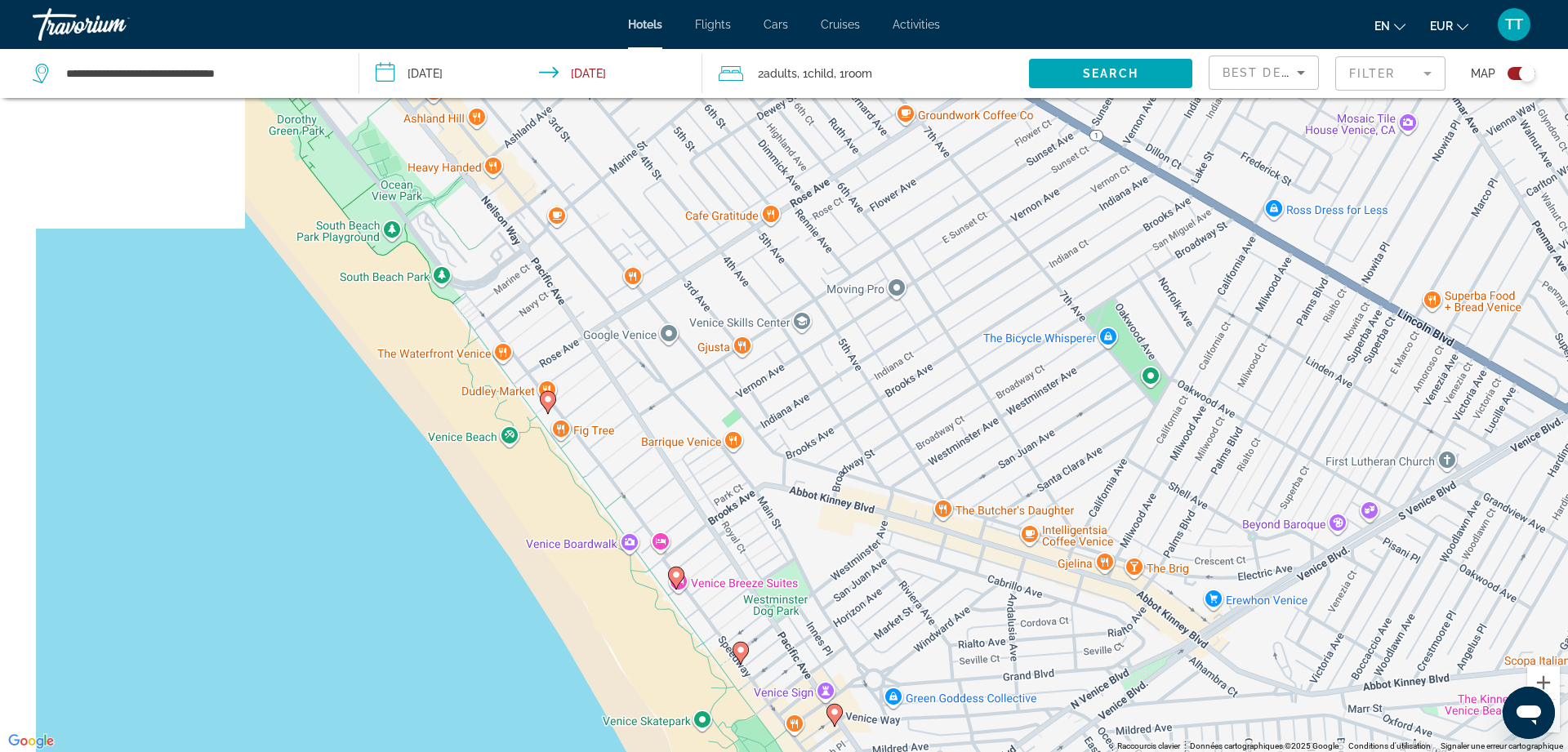
drag, startPoint x: 505, startPoint y: 631, endPoint x: 926, endPoint y: 616, distance: 421.3
click at [926, 616] on div "Pour activer le glissement avec le clavier, appuyez sur Alt+Entrée. Une fois ce…" at bounding box center [784, 376] width 1568 height 752
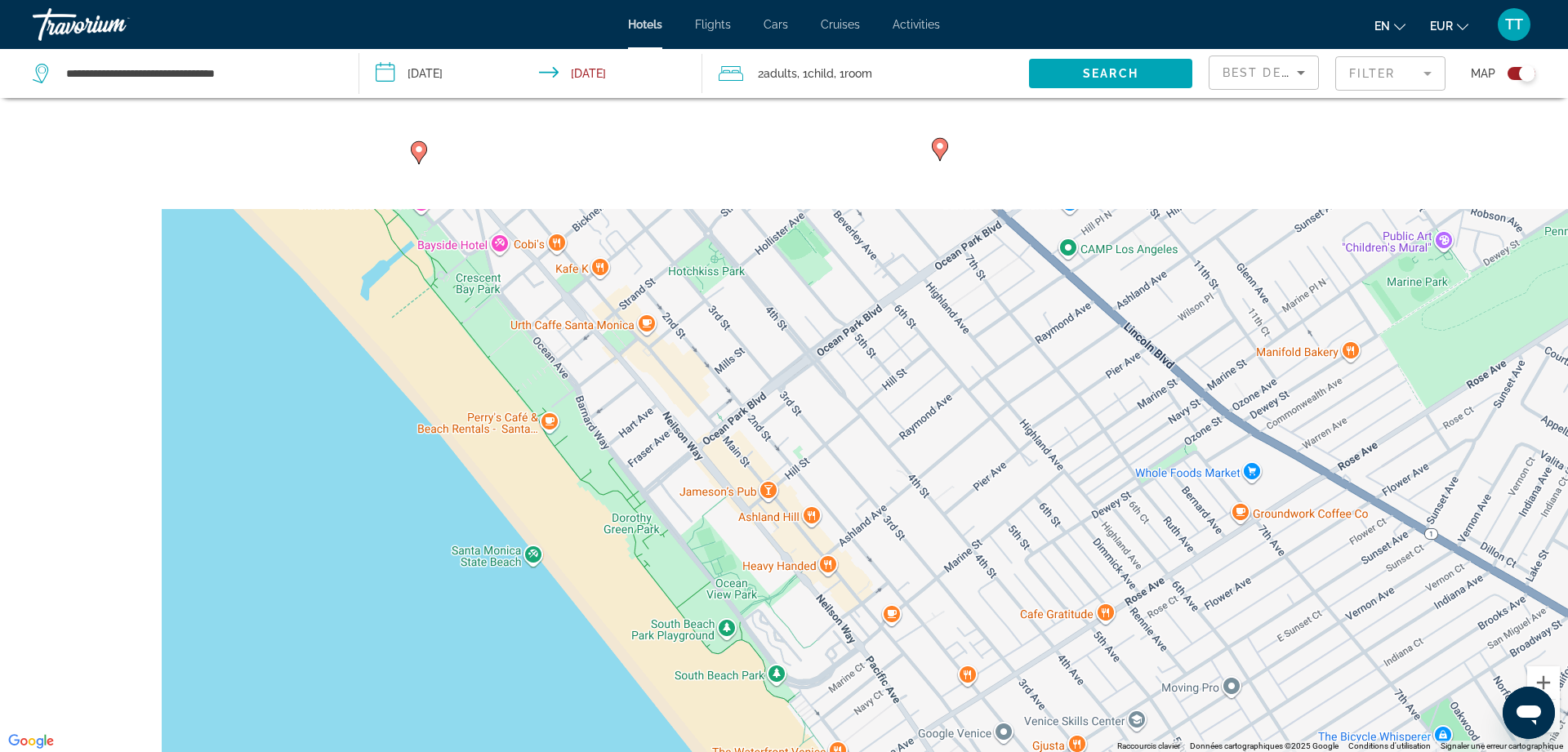
drag, startPoint x: 380, startPoint y: 376, endPoint x: 668, endPoint y: 714, distance: 444.1
click at [668, 714] on div "Pour activer le glissement avec le clavier, appuyez sur Alt+Entrée. Une fois ce…" at bounding box center [784, 376] width 1568 height 752
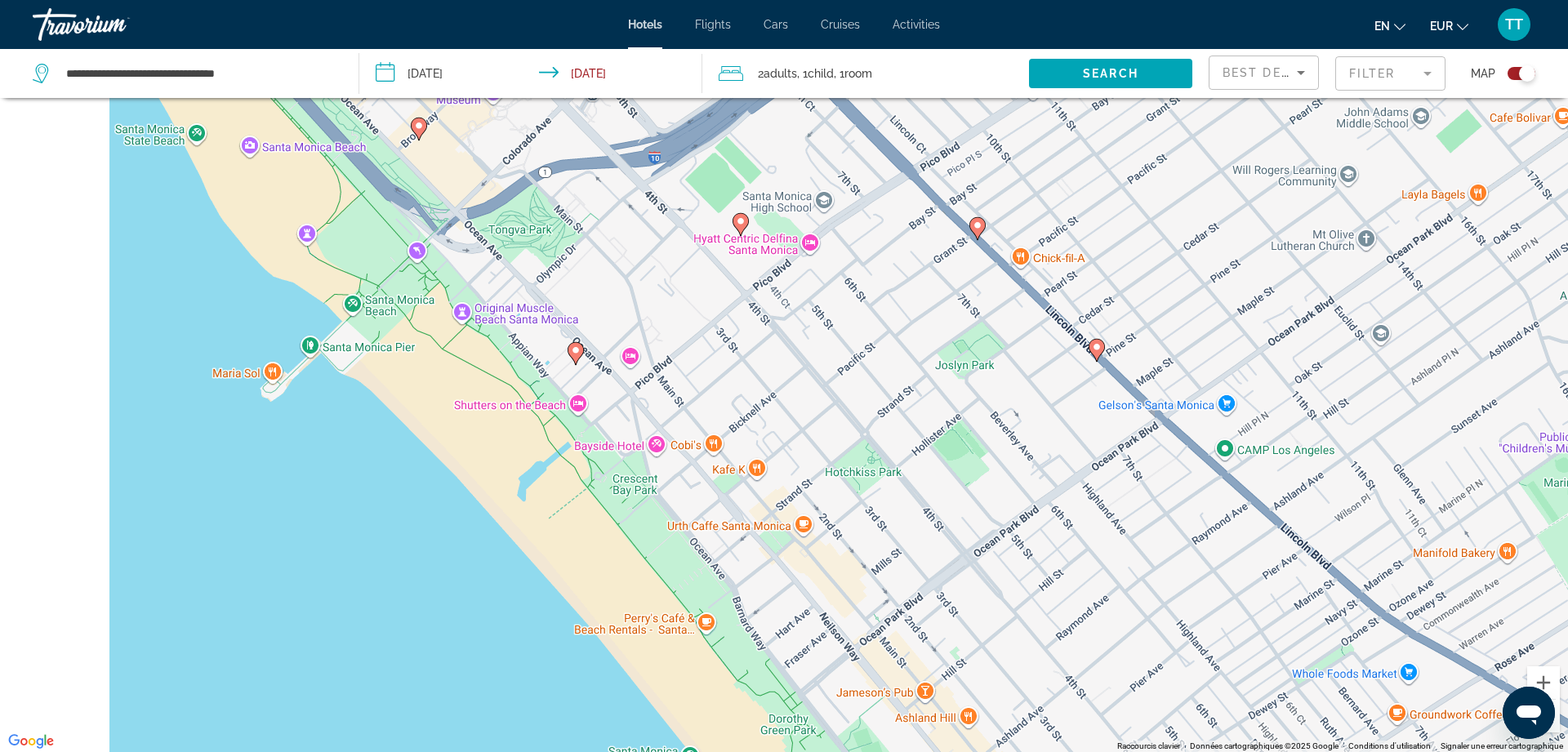
drag, startPoint x: 534, startPoint y: 467, endPoint x: 639, endPoint y: 608, distance: 175.8
click at [639, 608] on div "Pour activer le glissement avec le clavier, appuyez sur Alt+Entrée. Une fois ce…" at bounding box center [784, 376] width 1568 height 752
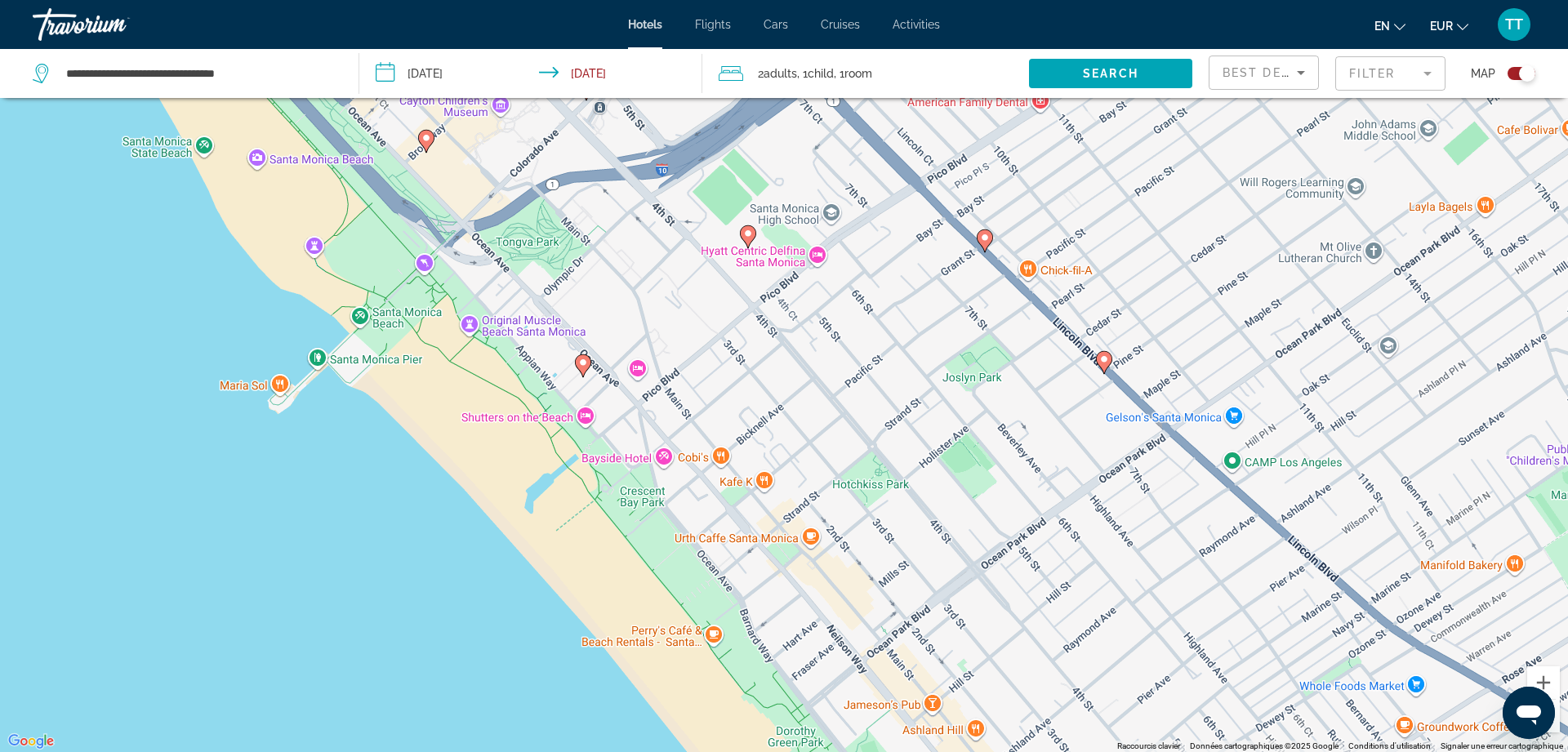
click at [578, 366] on icon "Main content" at bounding box center [583, 365] width 14 height 21
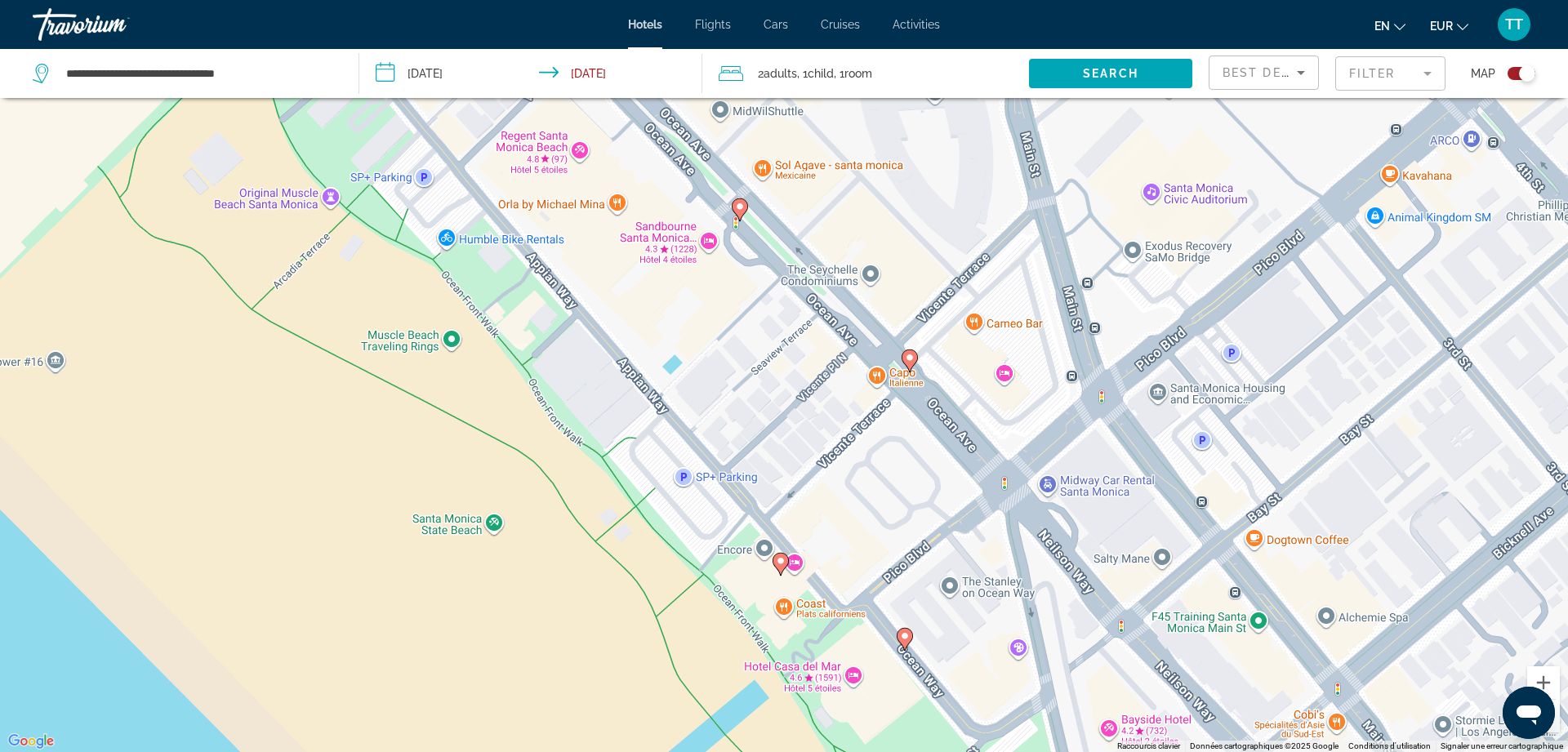
click at [908, 359] on image "Main content" at bounding box center [909, 357] width 10 height 10
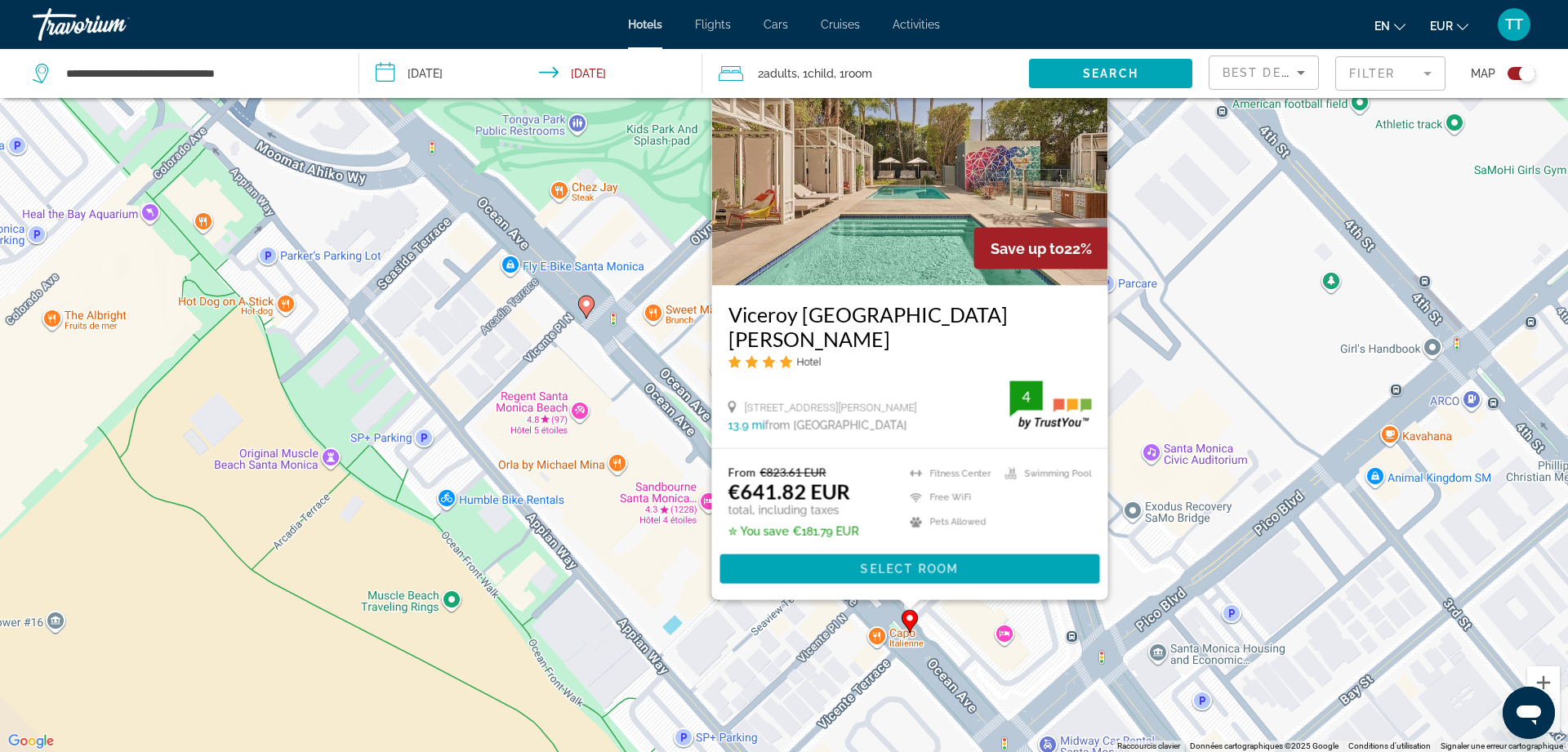
click at [1249, 360] on div "Pour activer le glissement avec le clavier, appuyez sur Alt+Entrée. Une fois ce…" at bounding box center [784, 376] width 1568 height 752
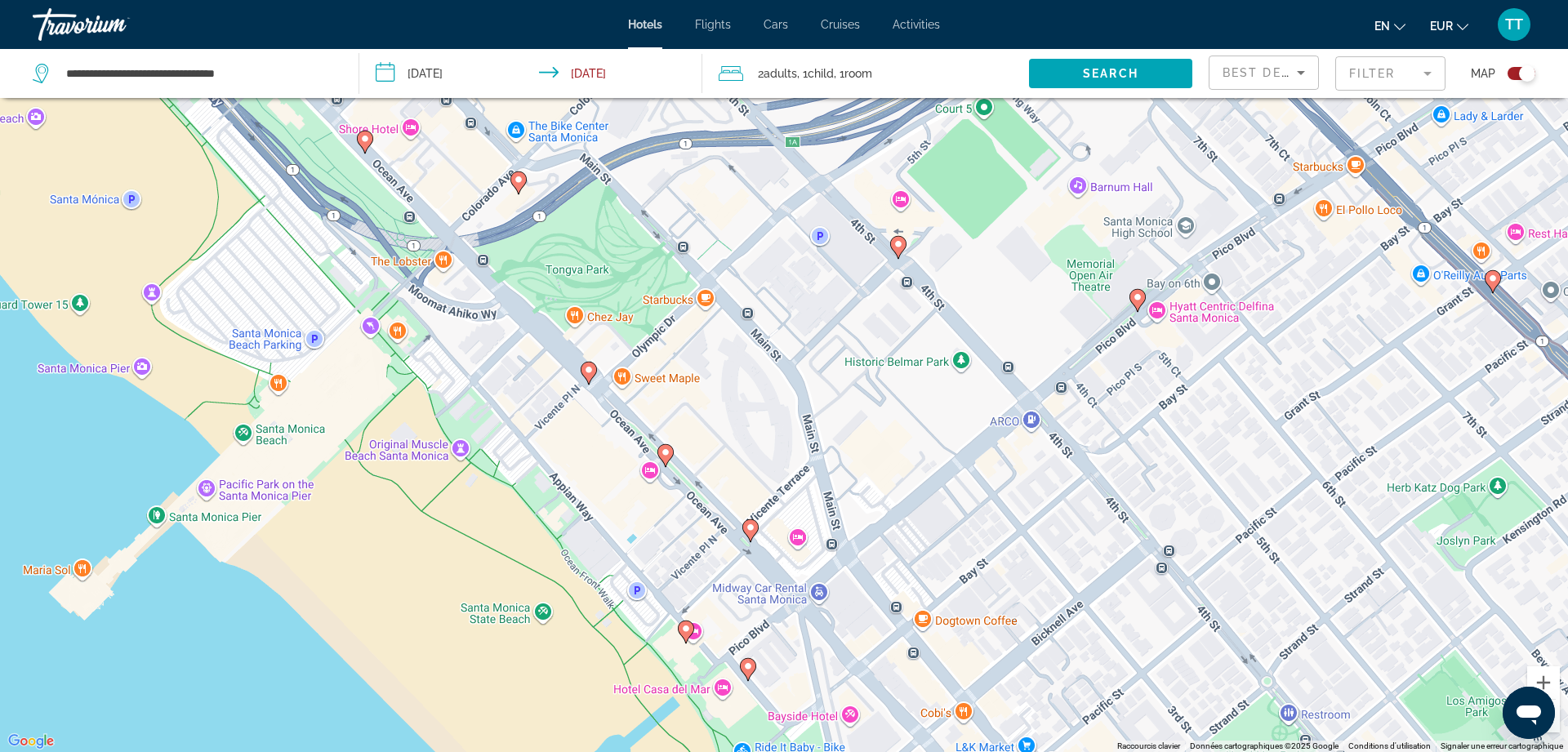
drag, startPoint x: 1023, startPoint y: 246, endPoint x: 1042, endPoint y: 351, distance: 106.7
click at [1042, 351] on div "Pour activer le glissement avec le clavier, appuyez sur Alt+Entrée. Une fois ce…" at bounding box center [784, 376] width 1568 height 752
click at [277, 384] on div "Pour activer le glissement avec le clavier, appuyez sur Alt+Entrée. Une fois ce…" at bounding box center [784, 376] width 1568 height 752
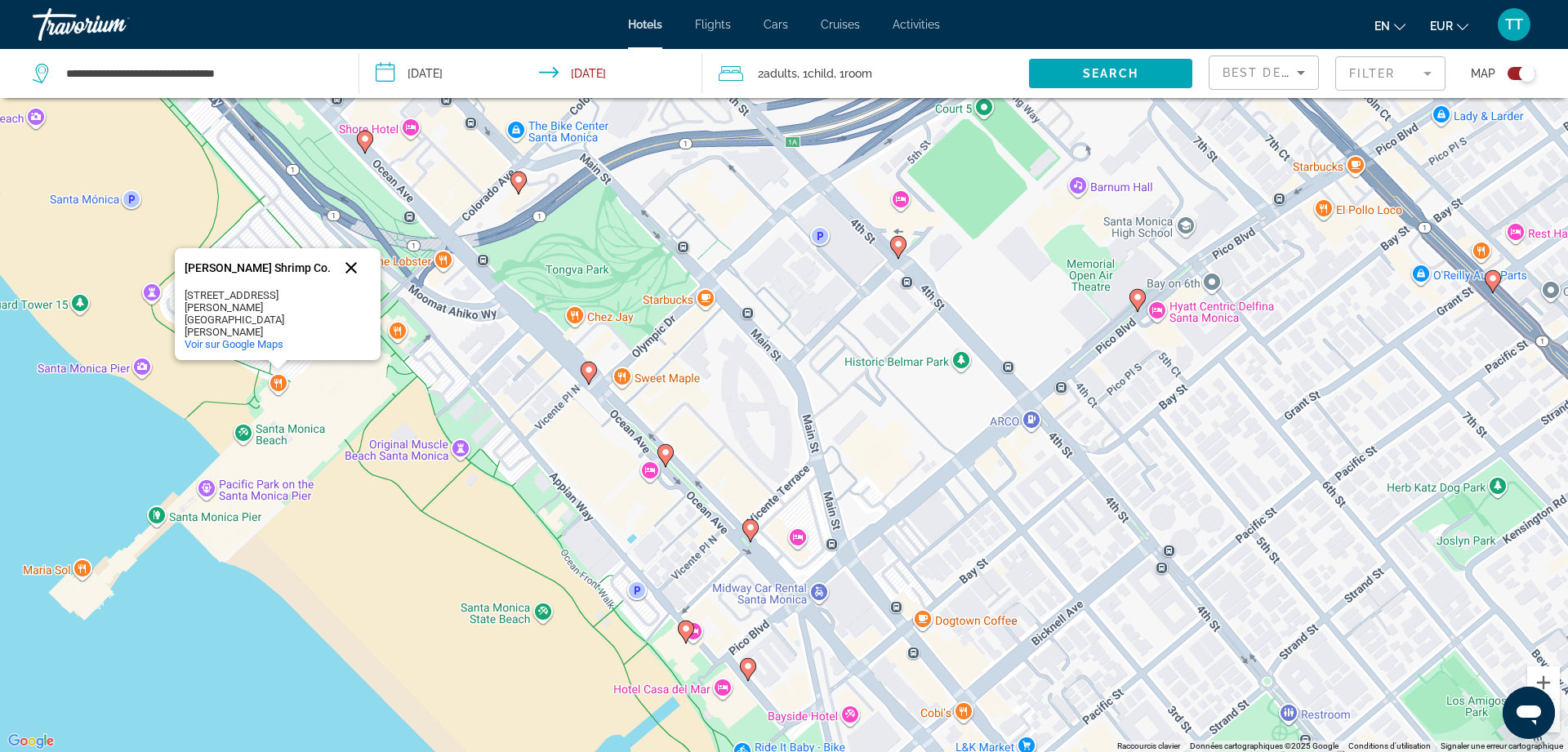
click at [353, 277] on button "Fermer" at bounding box center [351, 268] width 39 height 39
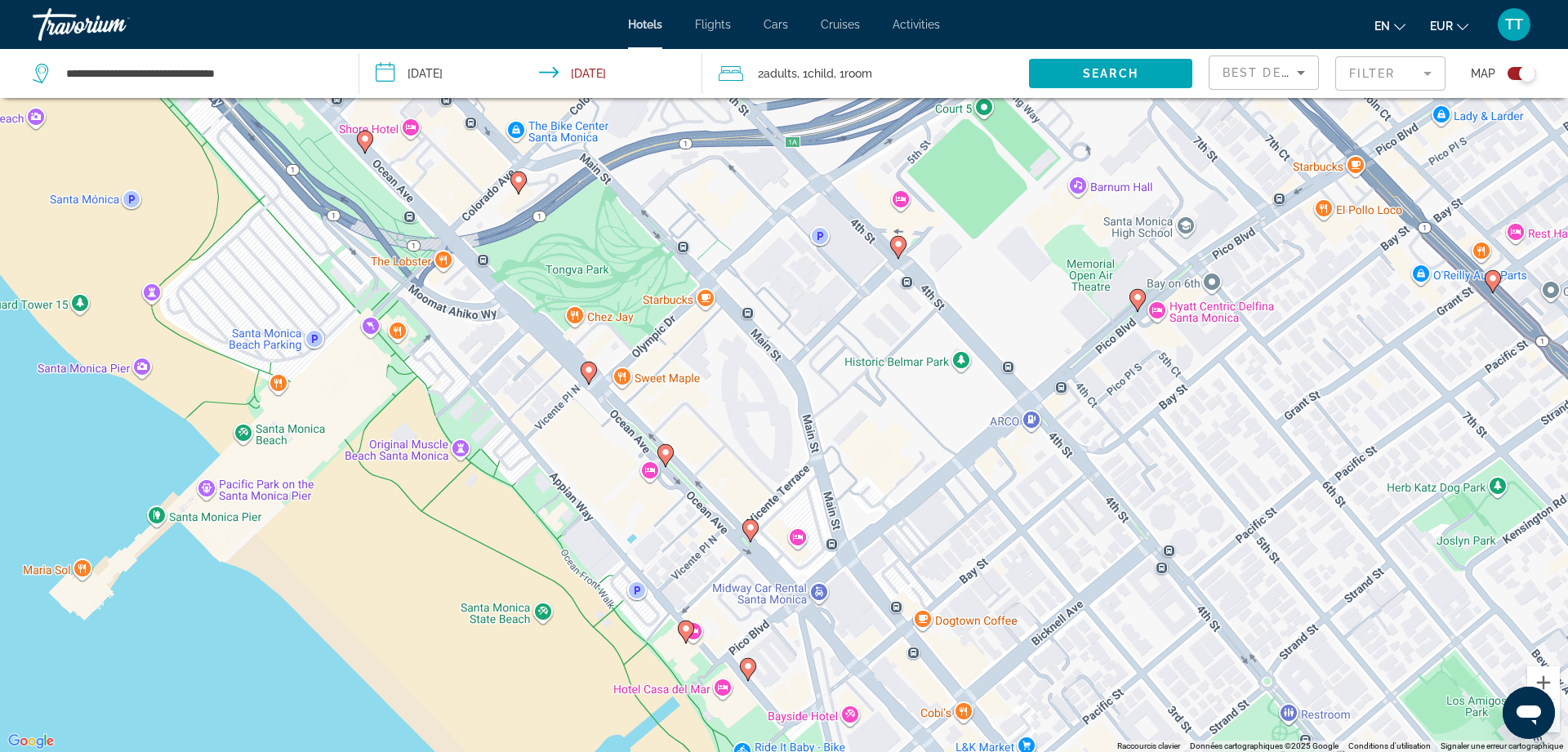
click at [401, 332] on div "Pour activer le glissement avec le clavier, appuyez sur Alt+Entrée. Une fois ce…" at bounding box center [784, 376] width 1568 height 752
